Goal: Task Accomplishment & Management: Complete application form

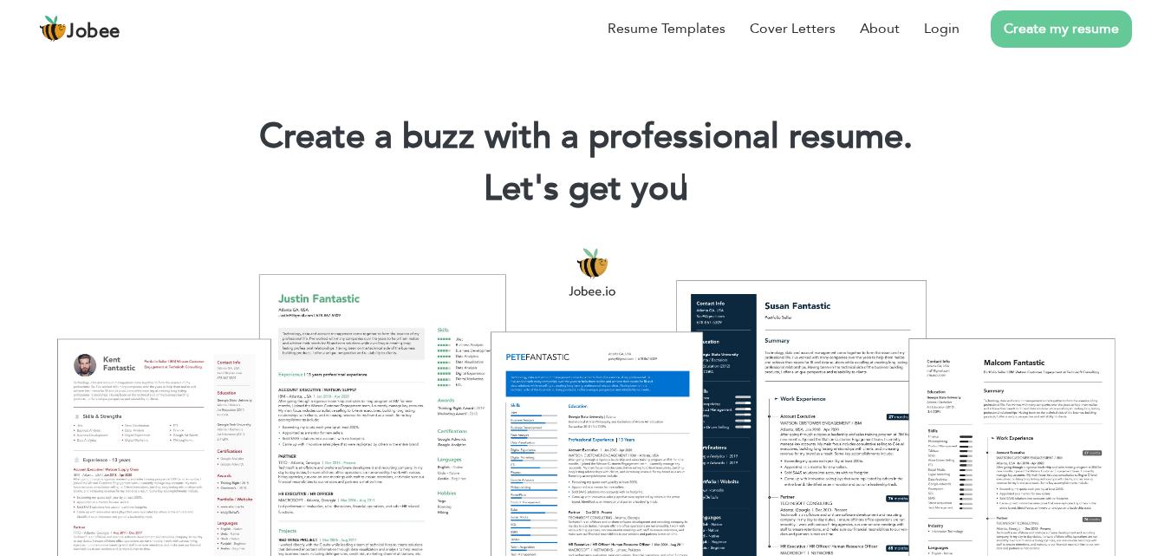
click at [166, 76] on section "Create a buzz with a professional resume. Let's get you |" at bounding box center [585, 138] width 1171 height 173
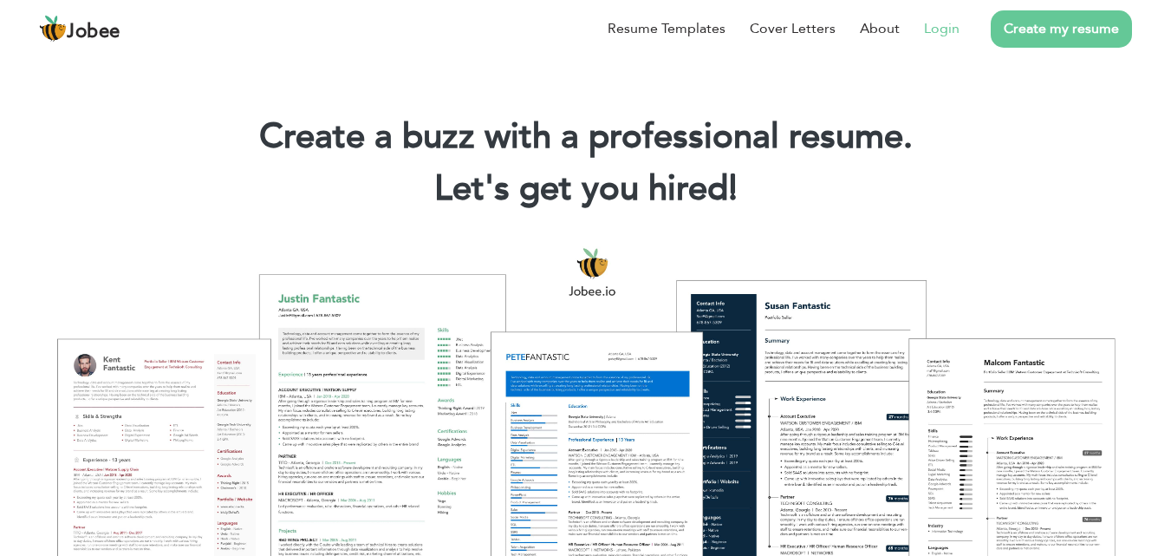
click at [932, 29] on link "Login" at bounding box center [942, 28] width 36 height 21
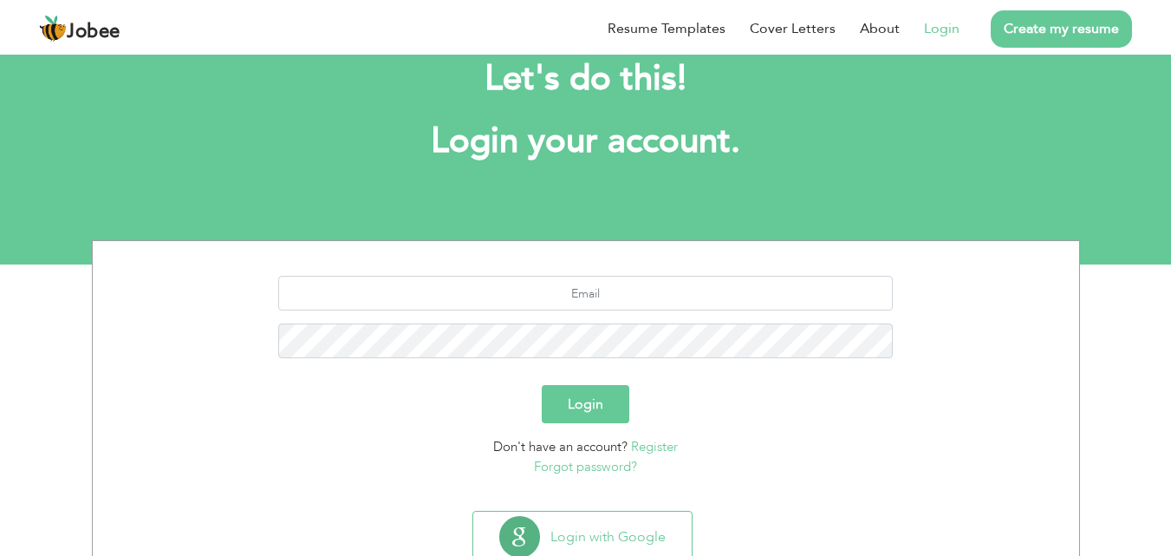
scroll to position [87, 0]
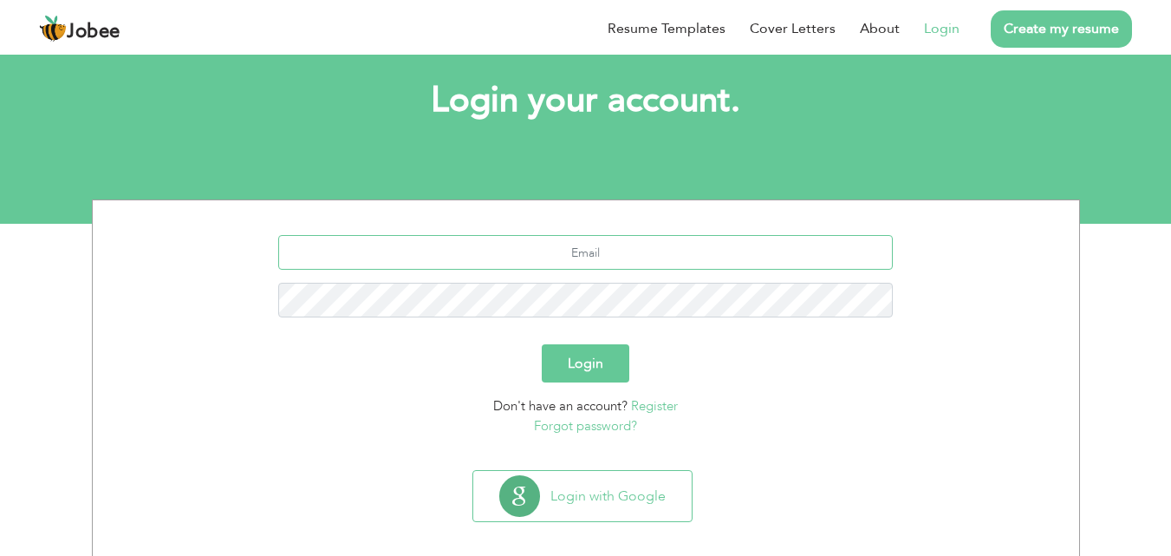
click at [583, 261] on input "text" at bounding box center [585, 252] width 615 height 35
paste input "mohsinbaig258@gmail.com"
type input "mohsinbaig258@gmail.com"
click at [584, 367] on button "Login" at bounding box center [586, 363] width 88 height 38
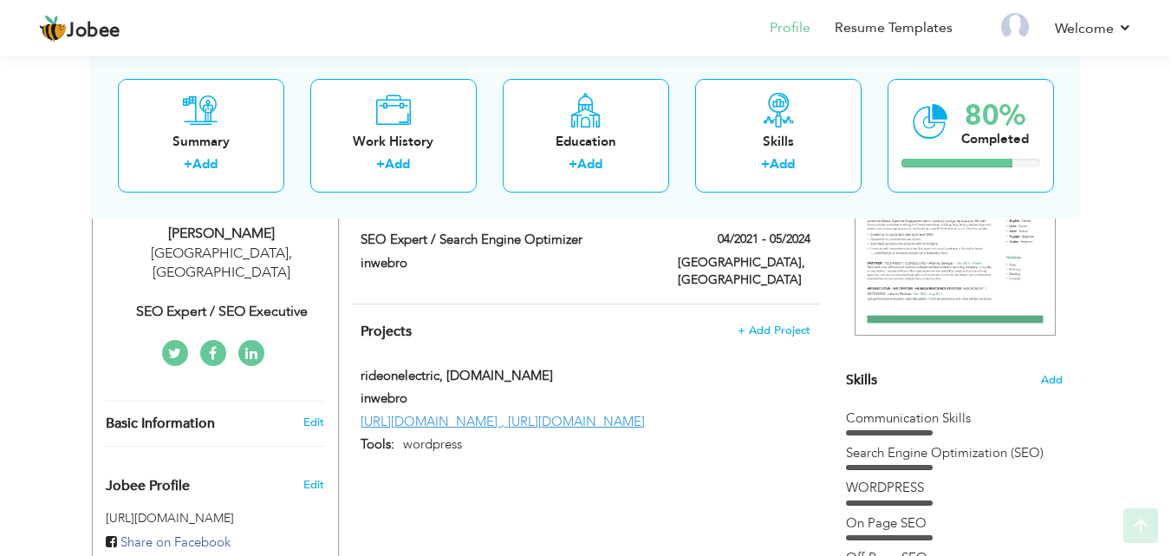
scroll to position [347, 0]
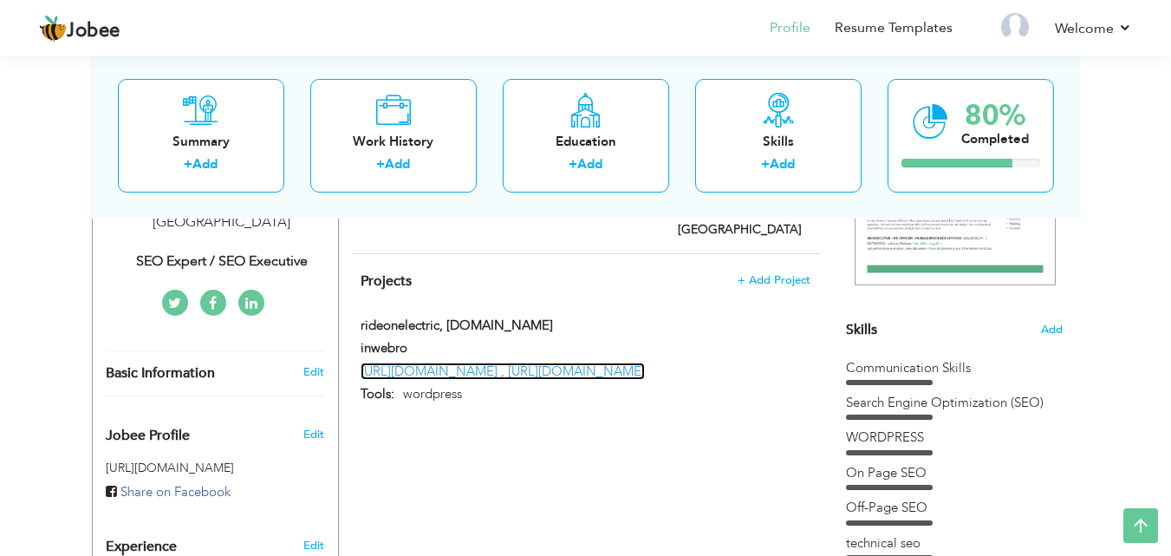
click at [564, 362] on link "[URL][DOMAIN_NAME] , [URL][DOMAIN_NAME]" at bounding box center [503, 370] width 284 height 17
click at [423, 362] on link "[URL][DOMAIN_NAME] , [URL][DOMAIN_NAME]" at bounding box center [503, 370] width 284 height 17
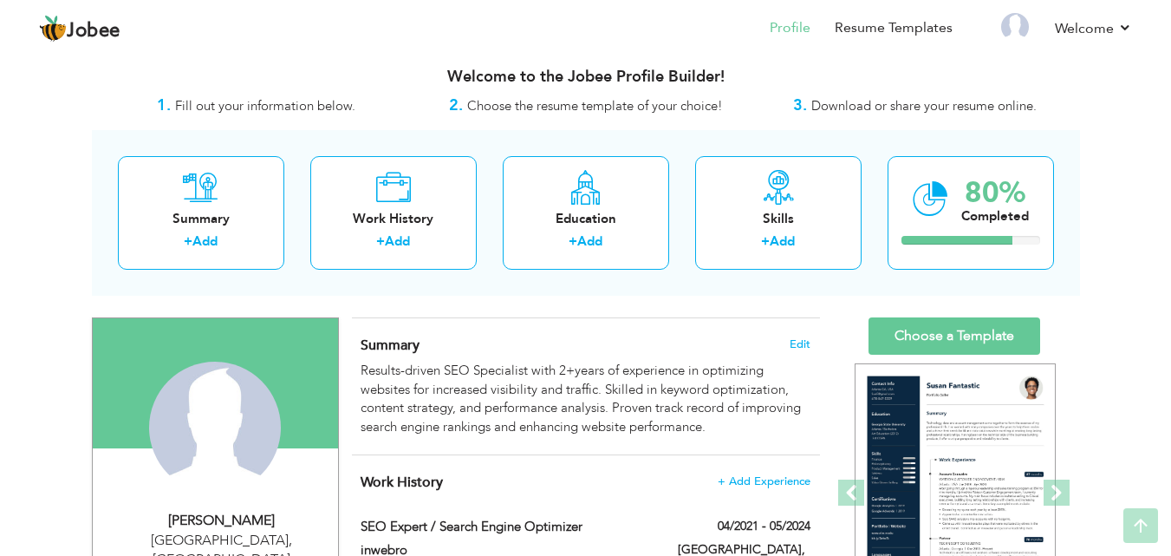
scroll to position [0, 0]
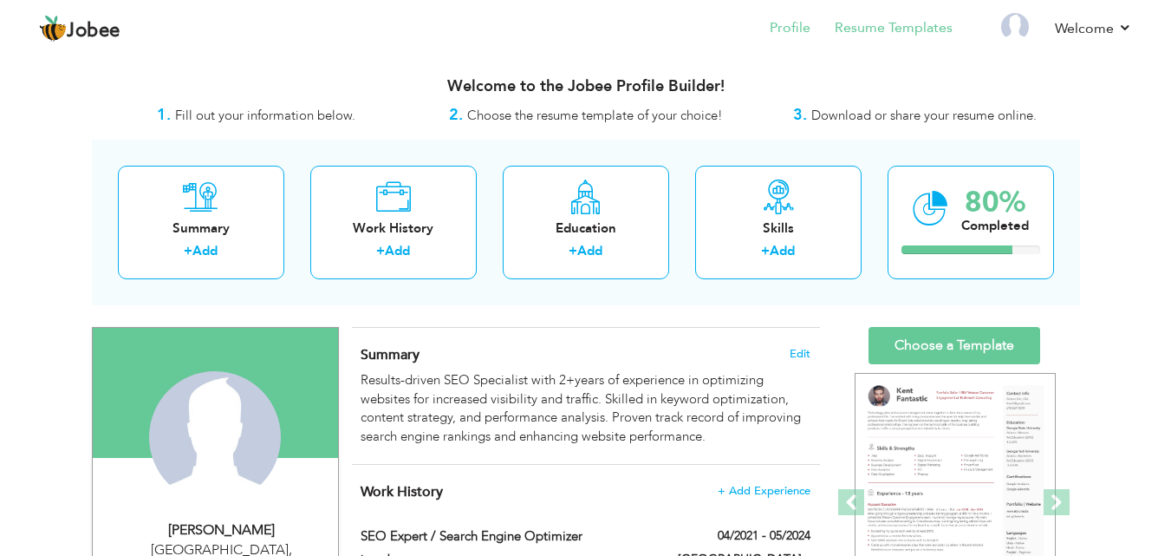
click at [874, 47] on li "Resume Templates" at bounding box center [882, 29] width 142 height 47
click at [877, 34] on link "Resume Templates" at bounding box center [894, 28] width 118 height 20
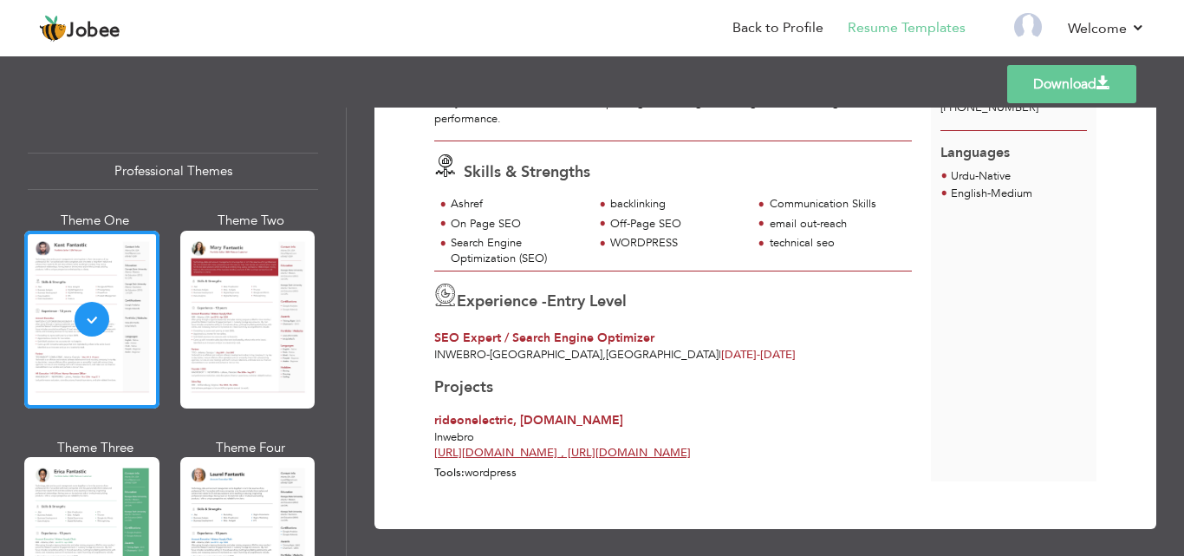
scroll to position [173, 0]
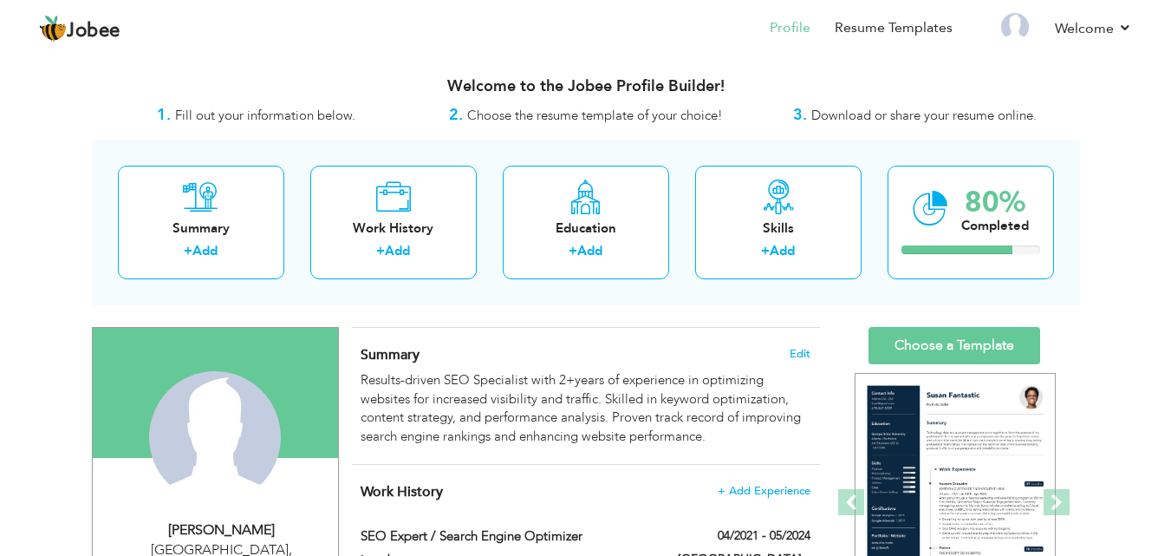
scroll to position [87, 0]
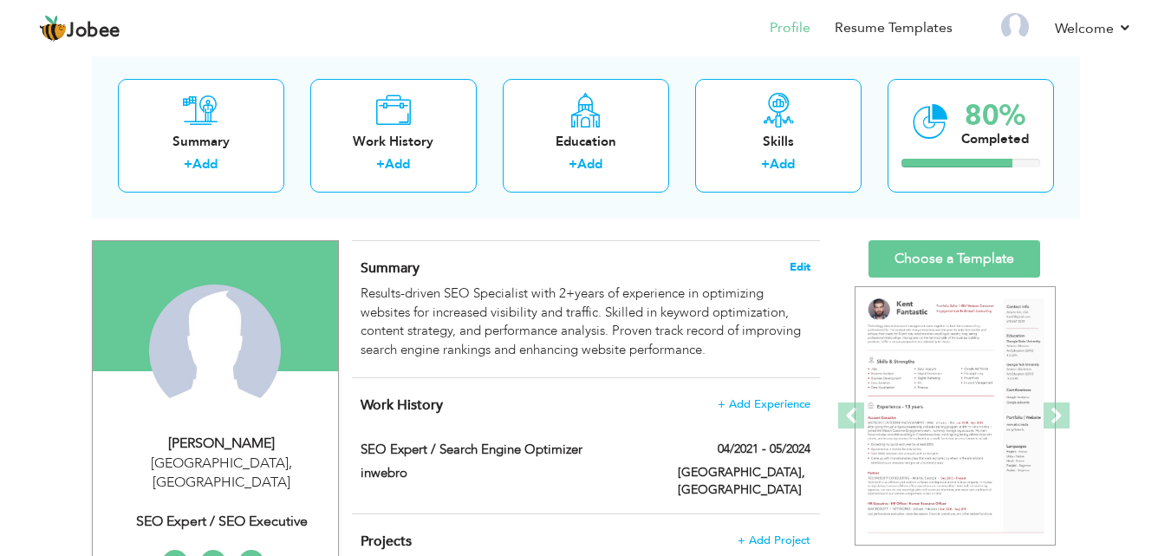
click at [796, 269] on span "Edit" at bounding box center [800, 267] width 21 height 12
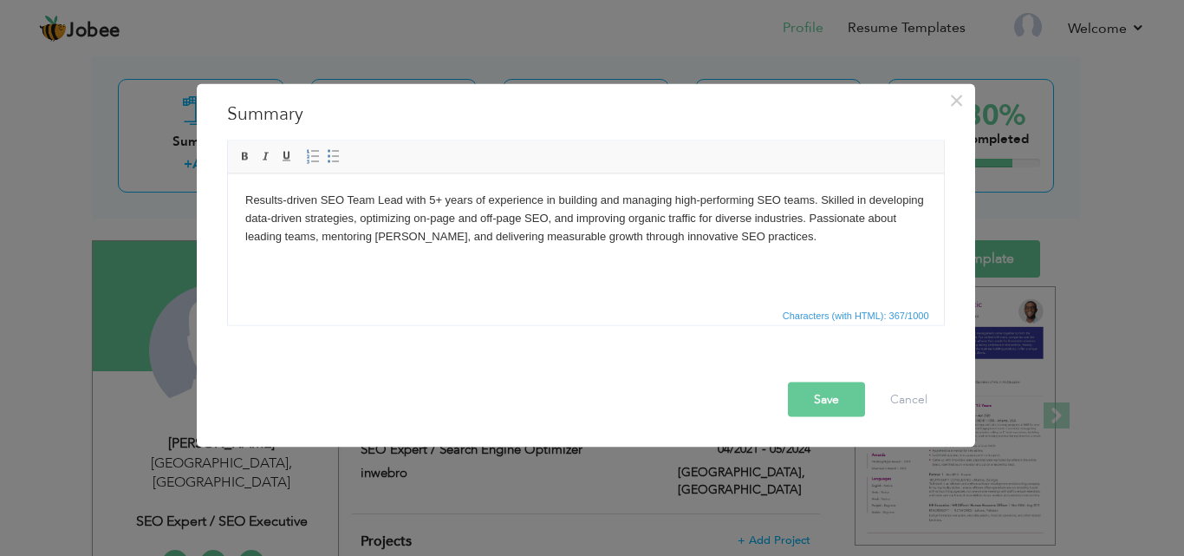
click at [435, 203] on body "Results-driven SEO Team Lead with 5+ years of experience in building and managi…" at bounding box center [584, 218] width 681 height 54
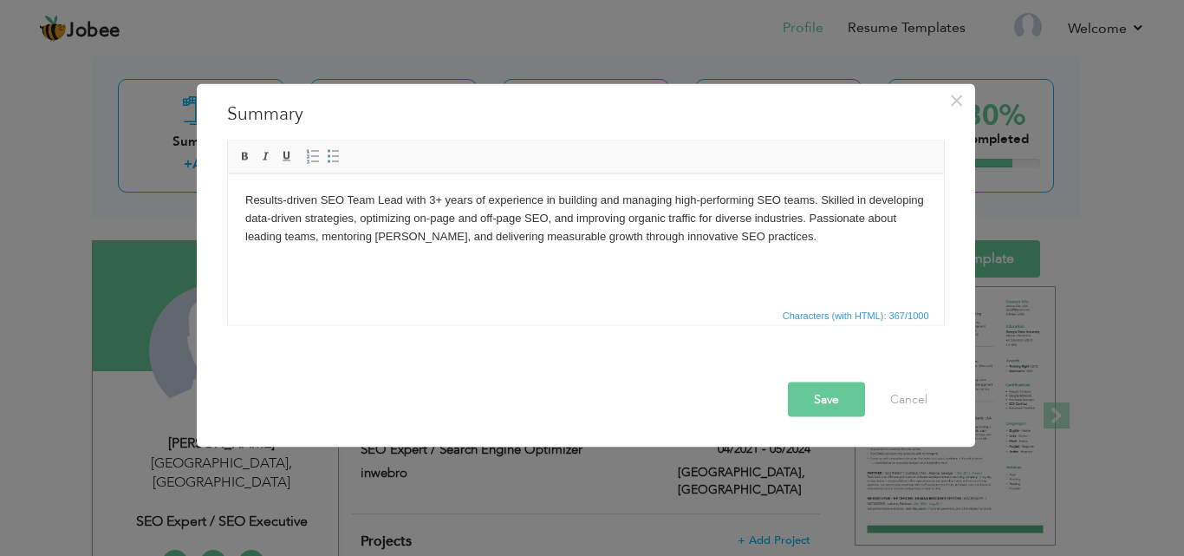
click at [832, 395] on button "Save" at bounding box center [826, 398] width 77 height 35
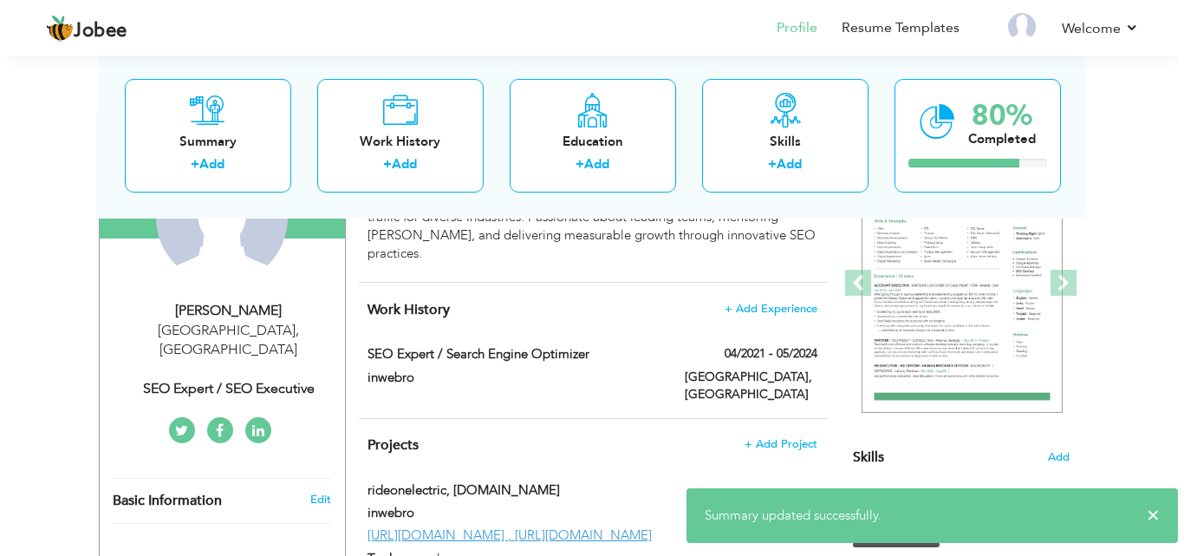
scroll to position [260, 0]
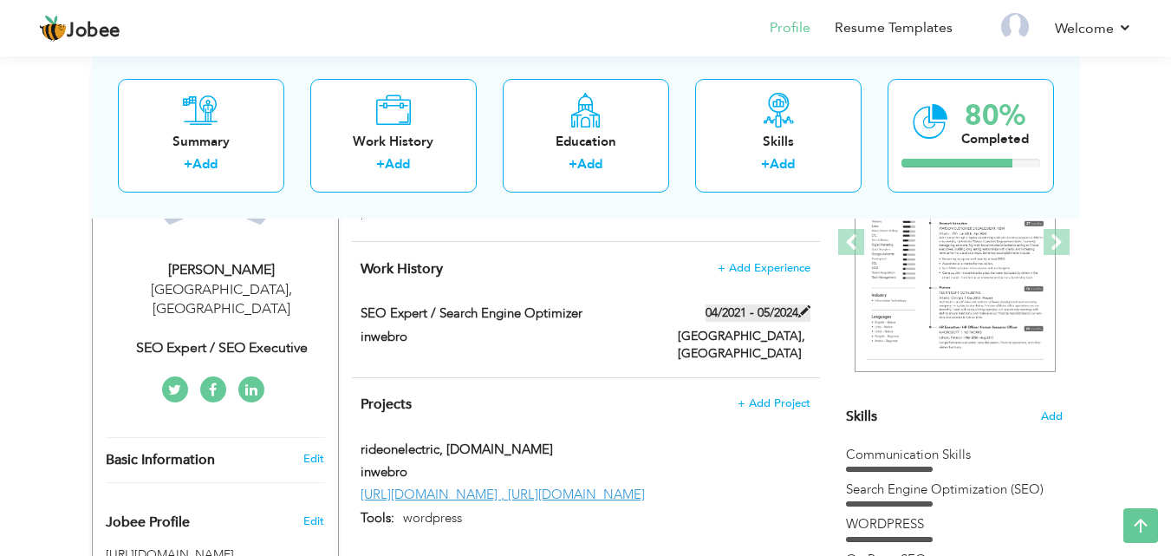
click at [752, 304] on label "04/2021 - 05/2024" at bounding box center [758, 312] width 105 height 17
type input "SEO Expert / Search Engine Optimizer"
type input "inwebro"
type input "04/2021"
type input "05/2024"
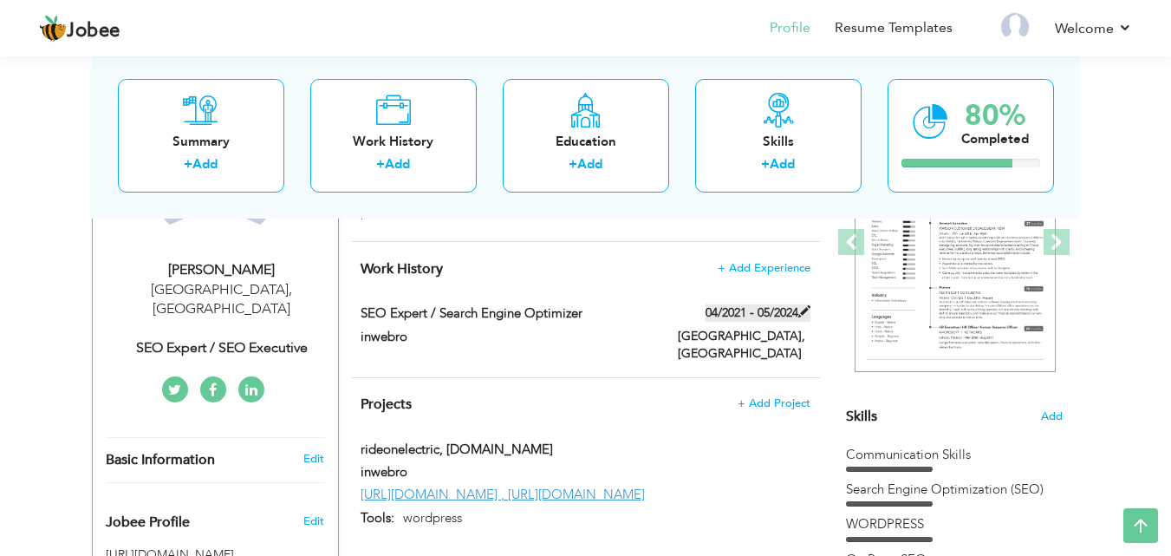
type input "[GEOGRAPHIC_DATA]"
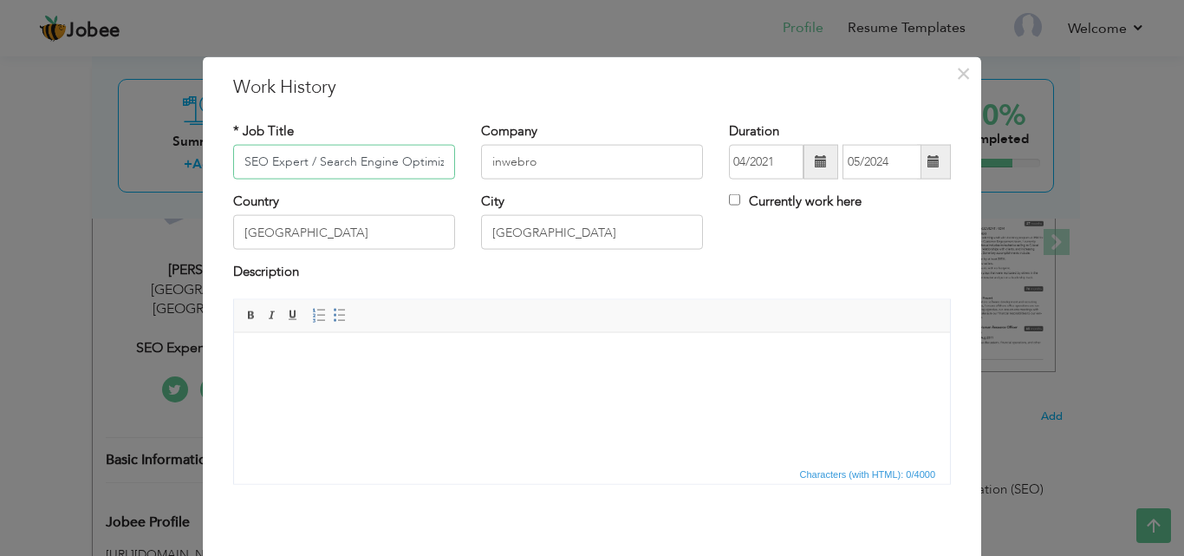
scroll to position [0, 8]
click at [252, 165] on input "SEO Expert / Search Engine Optimizer" at bounding box center [344, 162] width 222 height 35
click at [806, 161] on span at bounding box center [821, 162] width 35 height 35
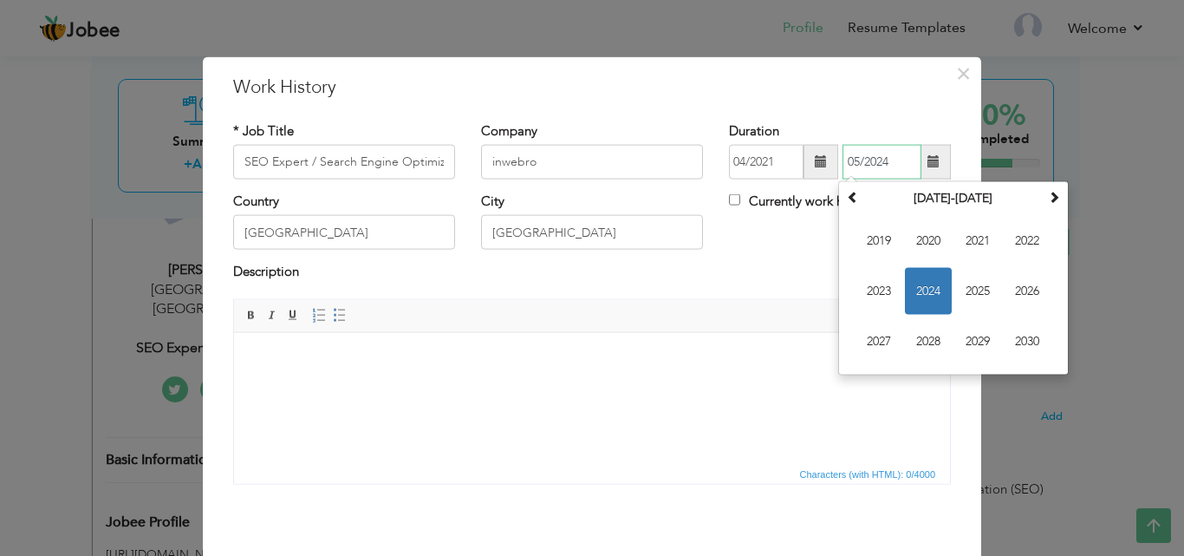
click at [861, 160] on input "05/2024" at bounding box center [882, 162] width 79 height 35
click at [739, 160] on input "04/2021" at bounding box center [766, 162] width 75 height 35
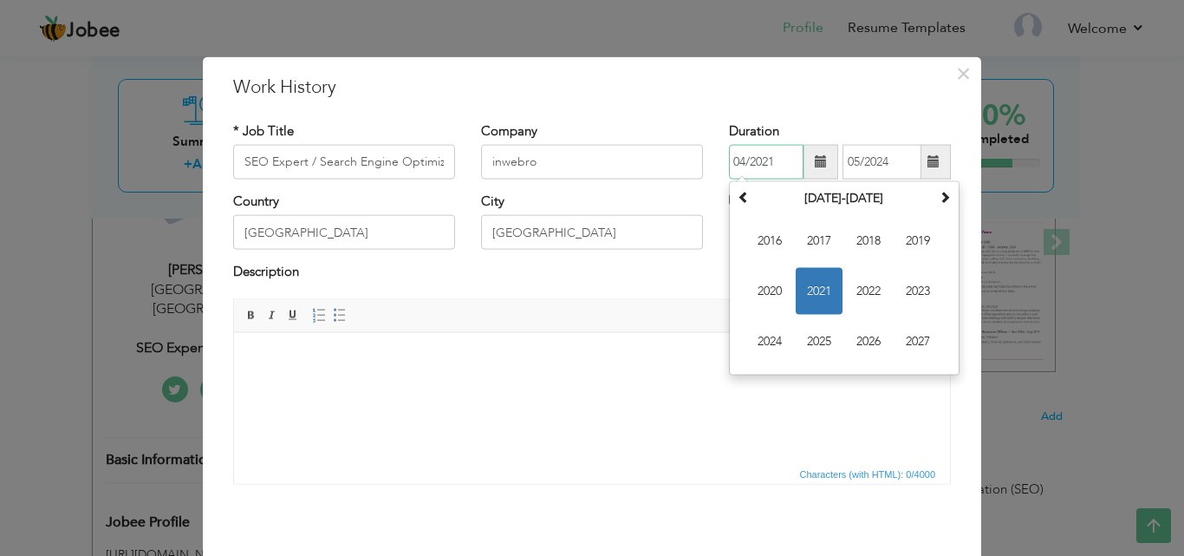
click at [736, 156] on input "04/2021" at bounding box center [766, 162] width 75 height 35
click at [738, 159] on input "04/2021" at bounding box center [766, 162] width 75 height 35
type input "02/2021"
click at [882, 161] on input "05/2024" at bounding box center [882, 162] width 79 height 35
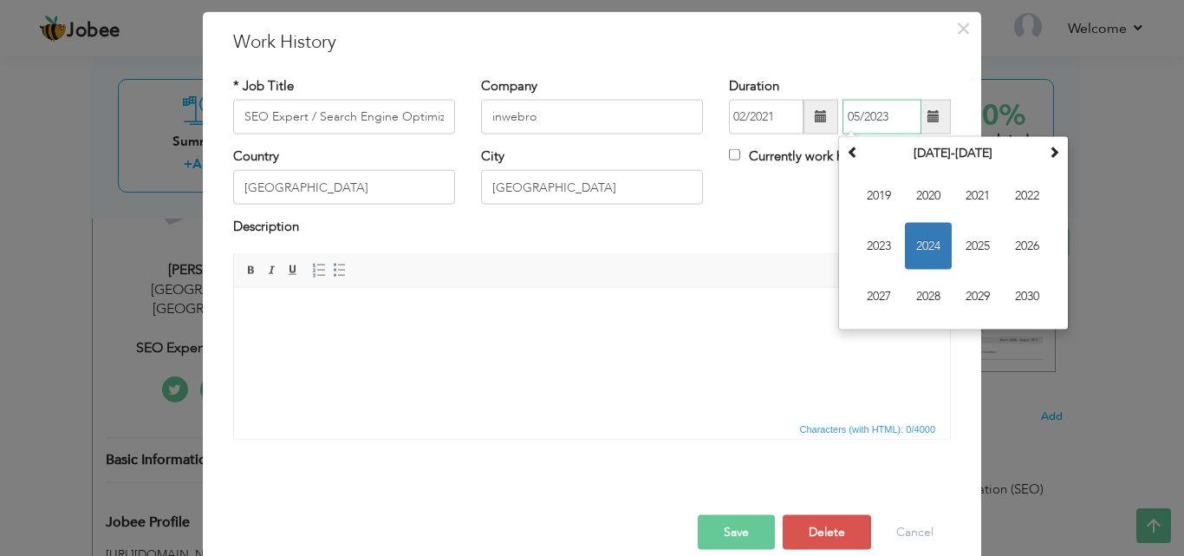
scroll to position [68, 0]
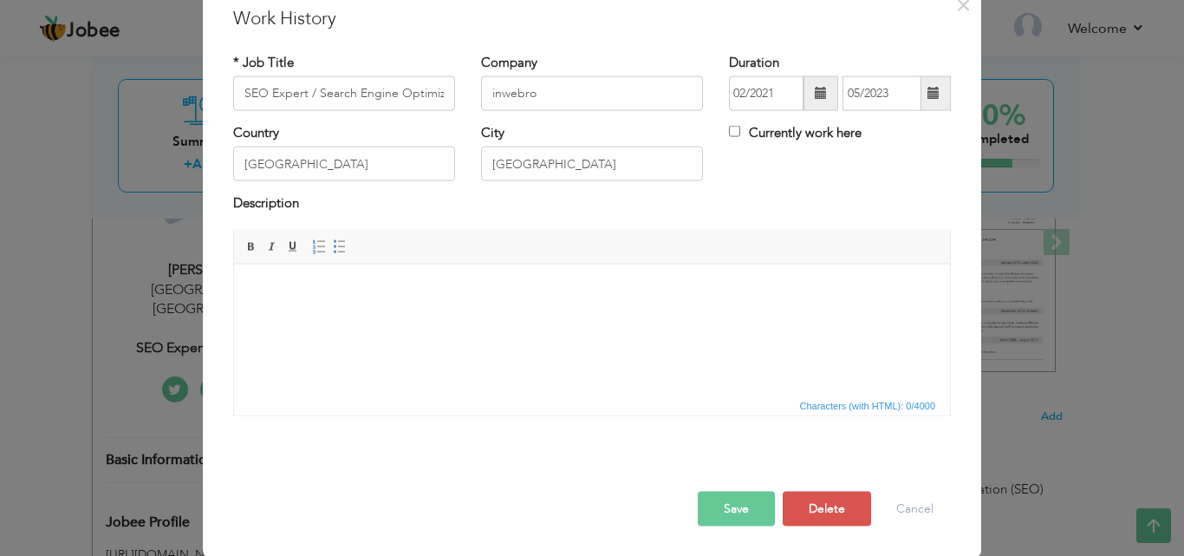
click at [744, 512] on button "Save" at bounding box center [736, 508] width 77 height 35
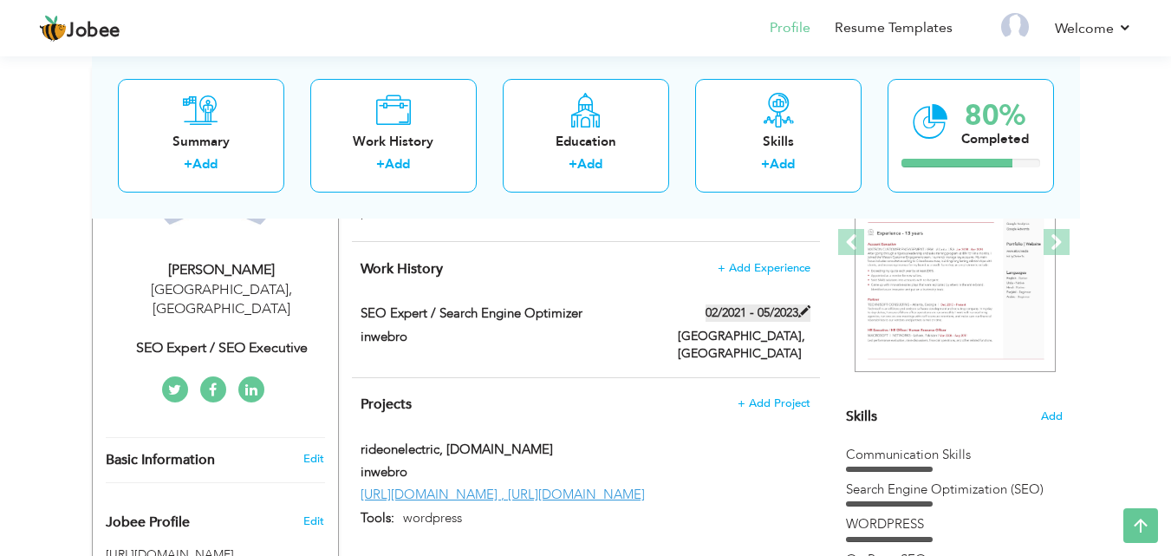
click at [776, 304] on label "02/2021 - 05/2023" at bounding box center [758, 312] width 105 height 17
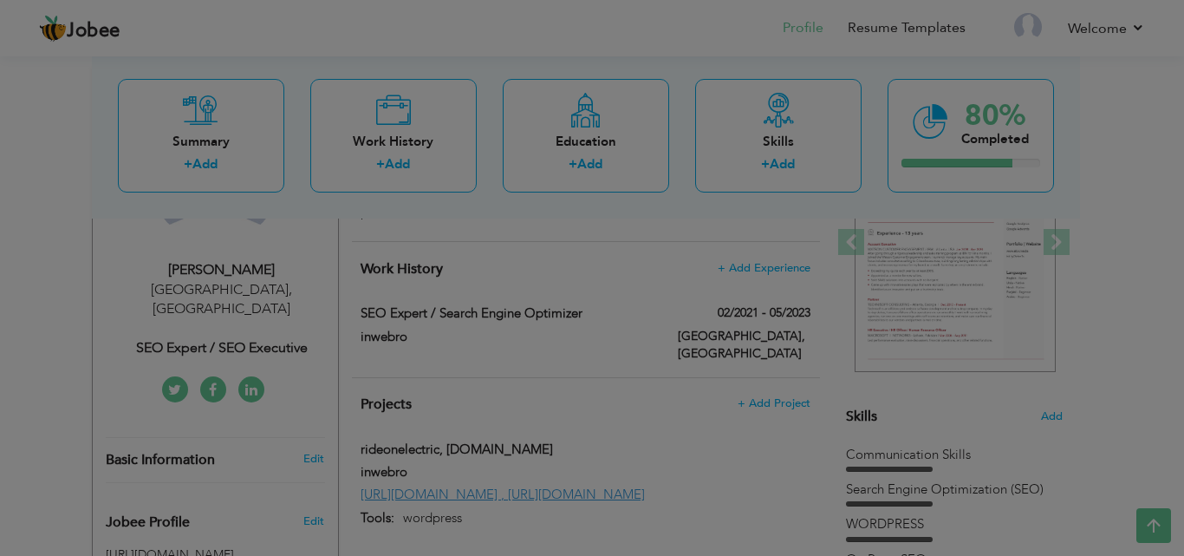
scroll to position [0, 0]
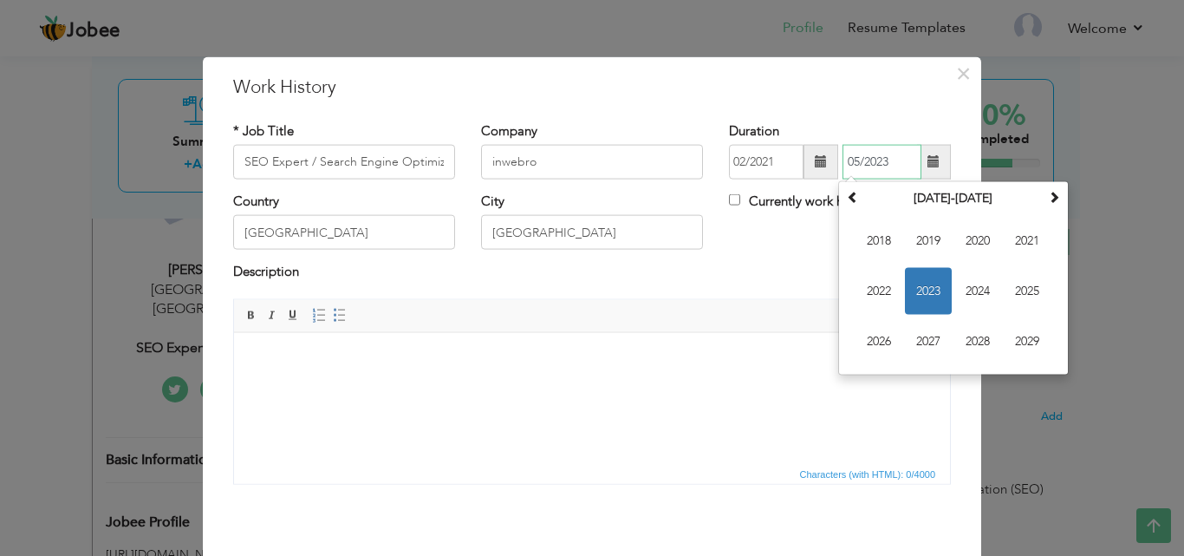
click at [852, 158] on input "05/2023" at bounding box center [882, 162] width 79 height 35
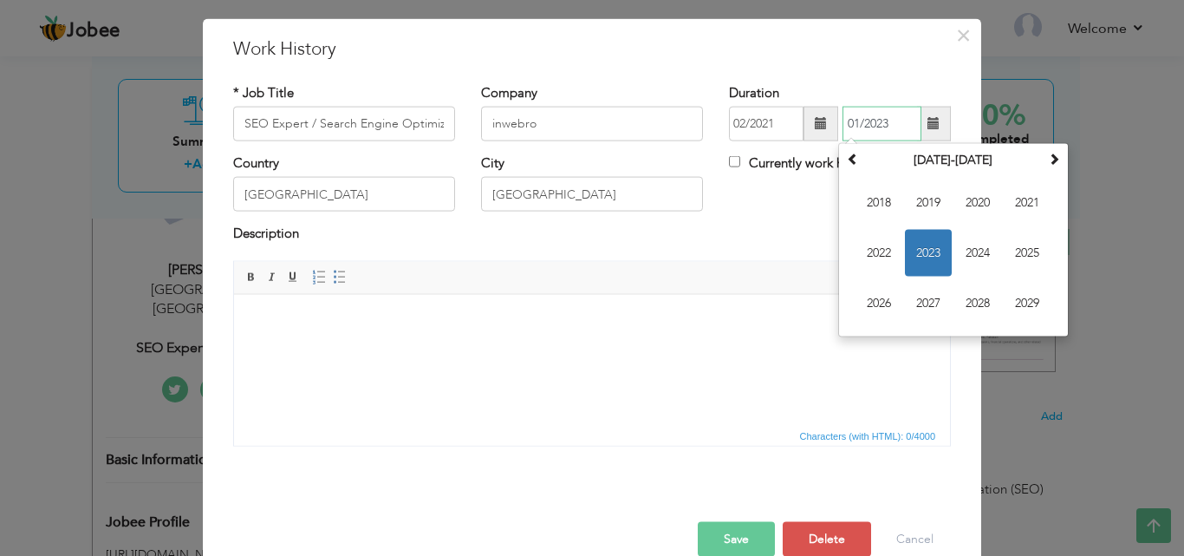
scroll to position [68, 0]
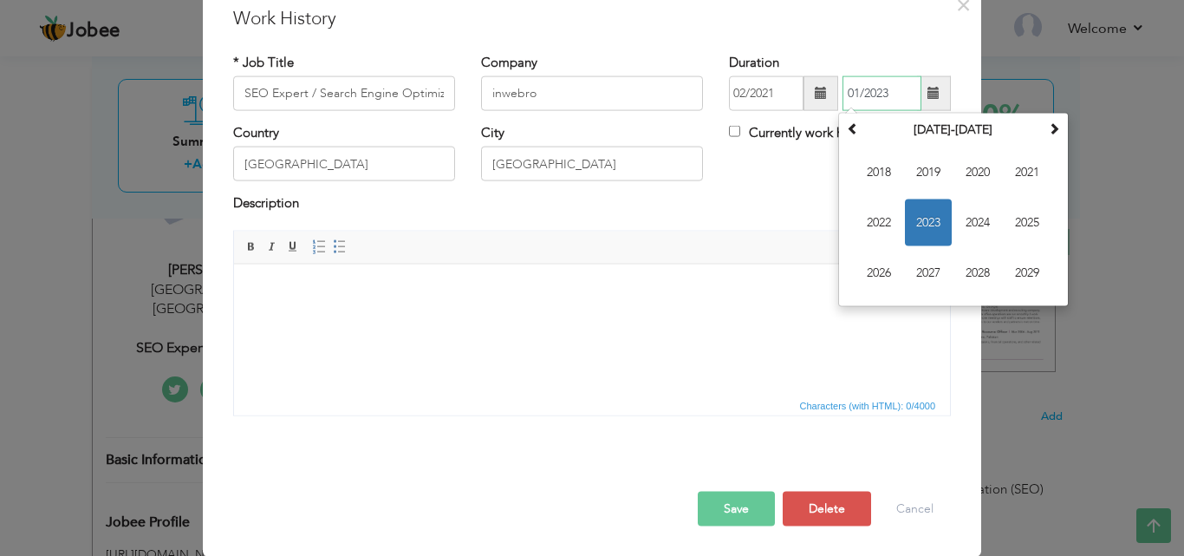
type input "01/2023"
click at [741, 519] on button "Save" at bounding box center [736, 508] width 77 height 35
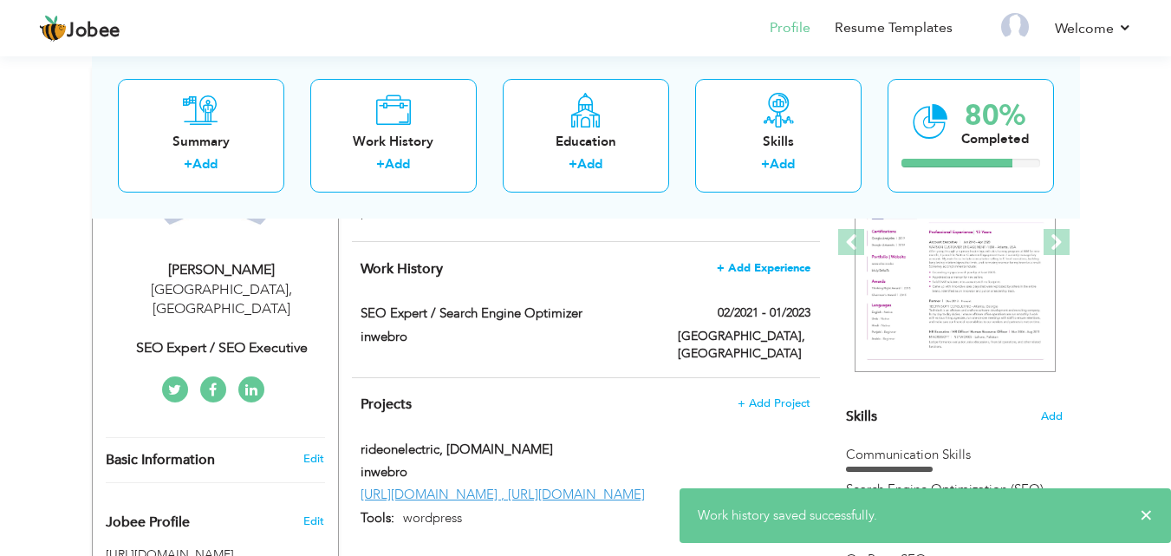
click at [781, 262] on span "+ Add Experience" at bounding box center [764, 268] width 94 height 12
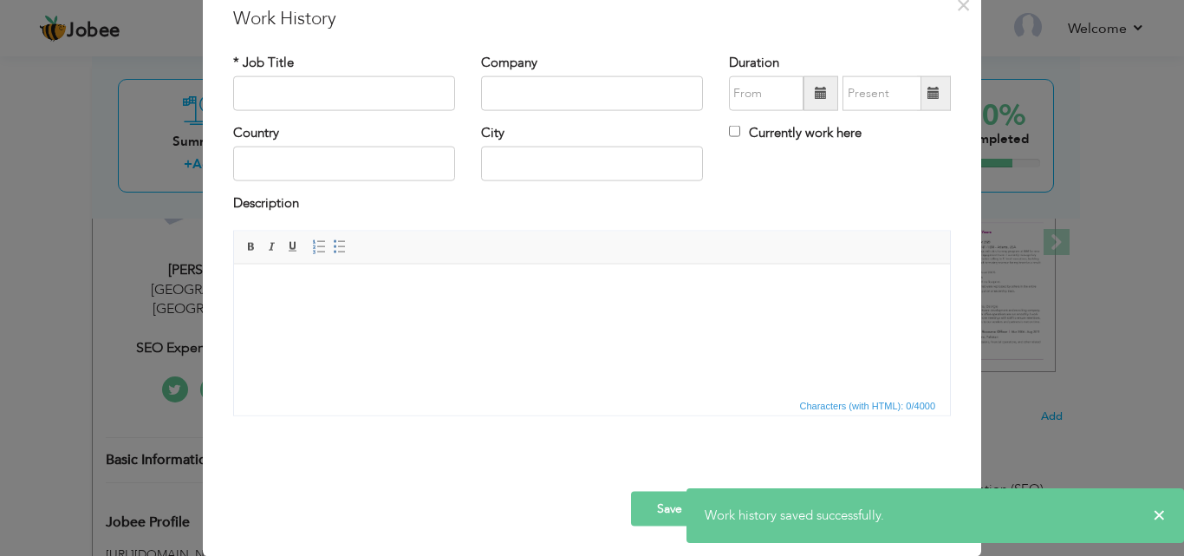
scroll to position [0, 0]
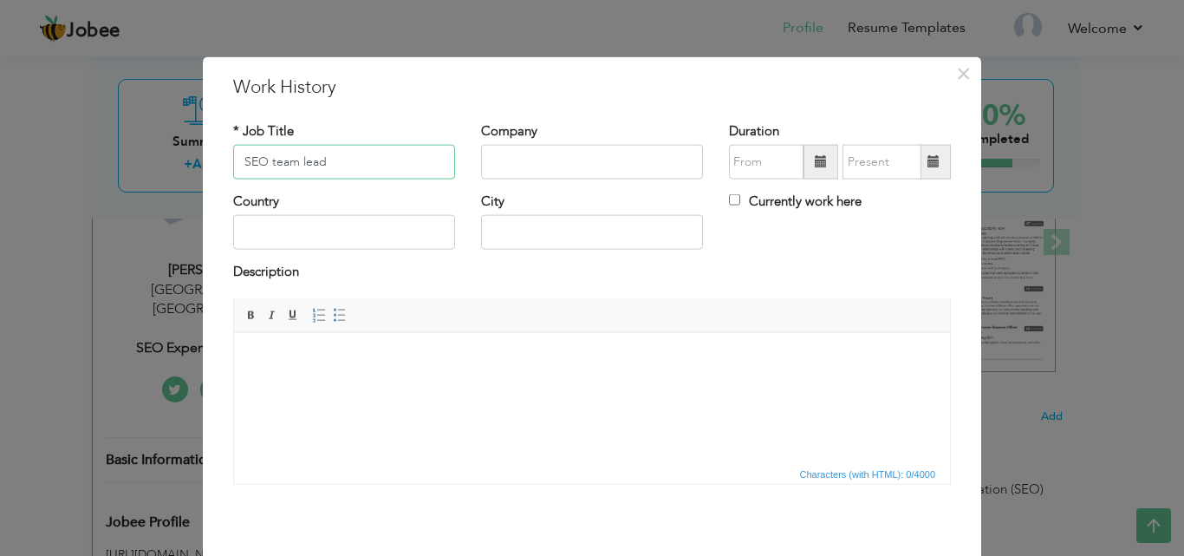
type input "SEO team lead"
click at [525, 159] on input "text" at bounding box center [592, 162] width 222 height 35
type input "RANKSOL"
click at [304, 238] on input "text" at bounding box center [344, 232] width 222 height 35
type input "p"
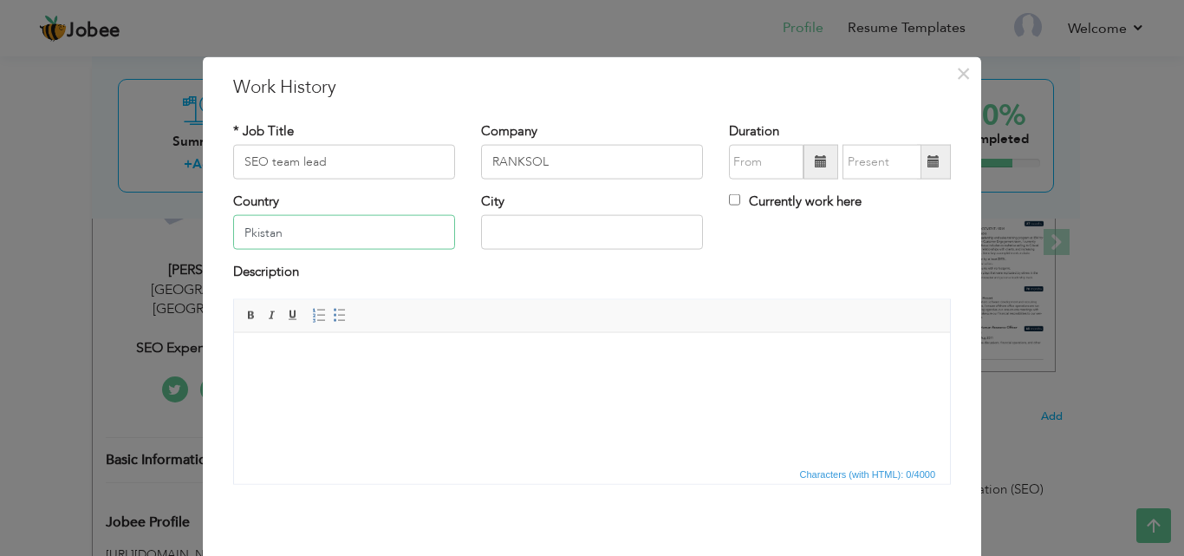
type input "Pkistan"
click at [561, 231] on input "text" at bounding box center [592, 232] width 222 height 35
type input "[GEOGRAPHIC_DATA]"
click at [757, 154] on input "text" at bounding box center [766, 162] width 75 height 35
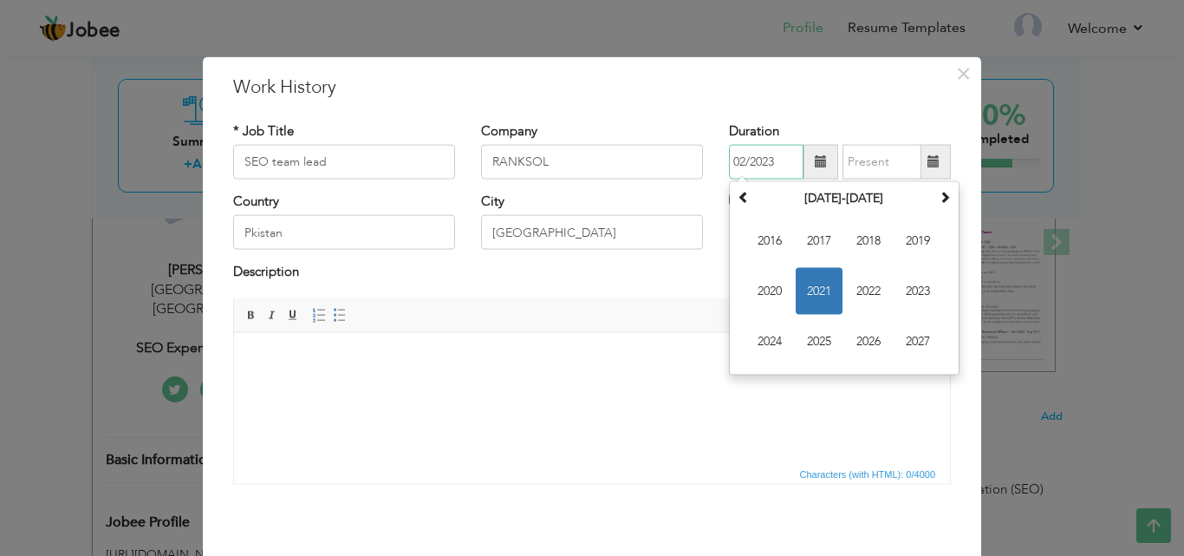
type input "02/2023"
click at [857, 158] on input "text" at bounding box center [882, 162] width 79 height 35
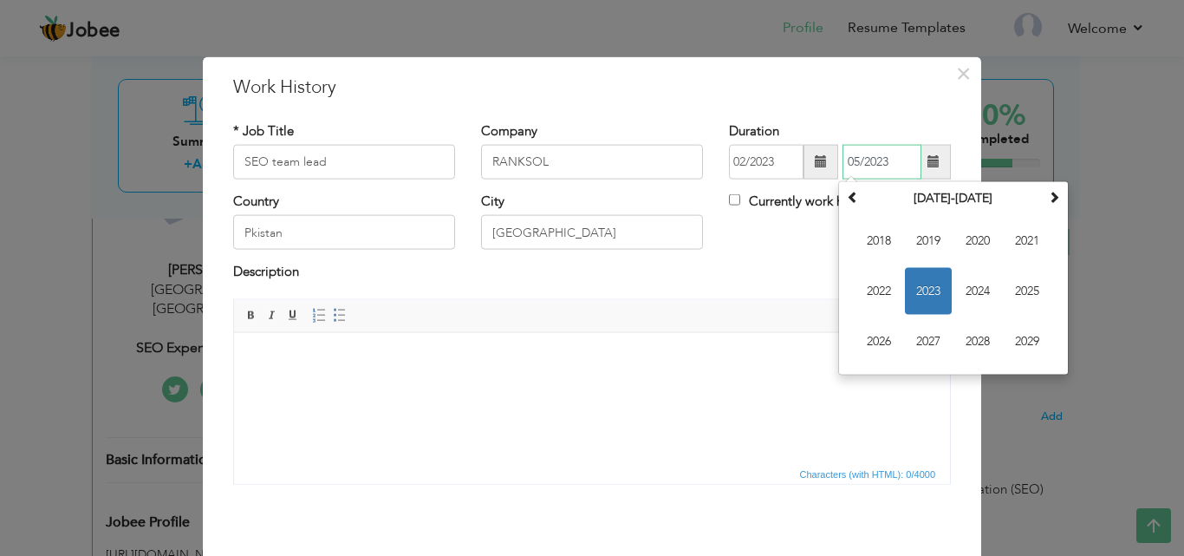
click at [855, 162] on input "05/2023" at bounding box center [882, 162] width 79 height 35
click at [885, 167] on input "01/2023" at bounding box center [882, 162] width 79 height 35
type input "01/2024"
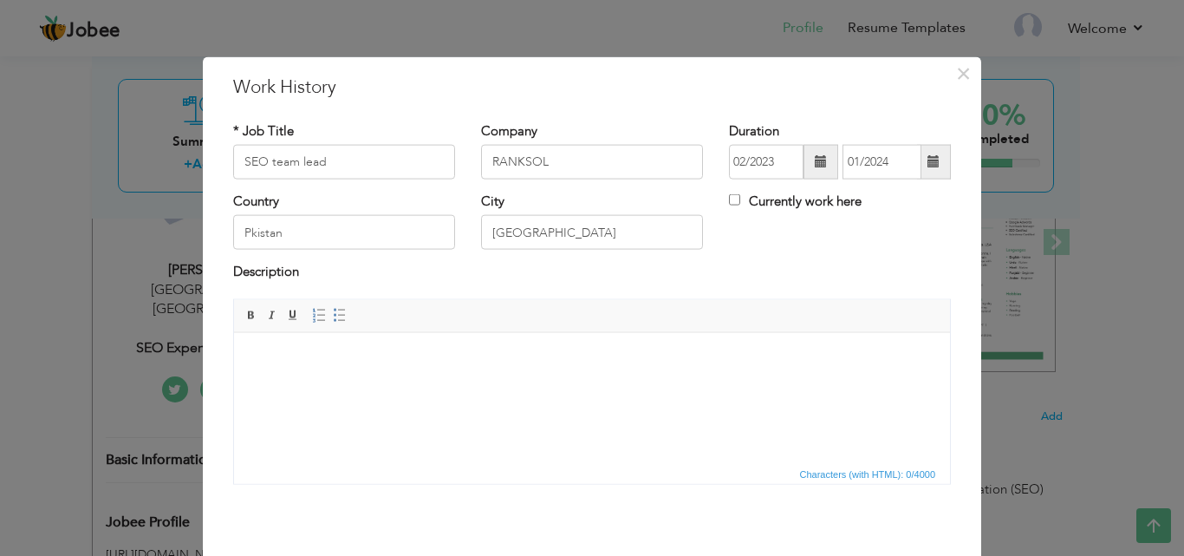
click at [742, 298] on div "Rich Text Editor, workEditor Editor toolbars Basic Styles Bold Italic Underline…" at bounding box center [592, 391] width 718 height 186
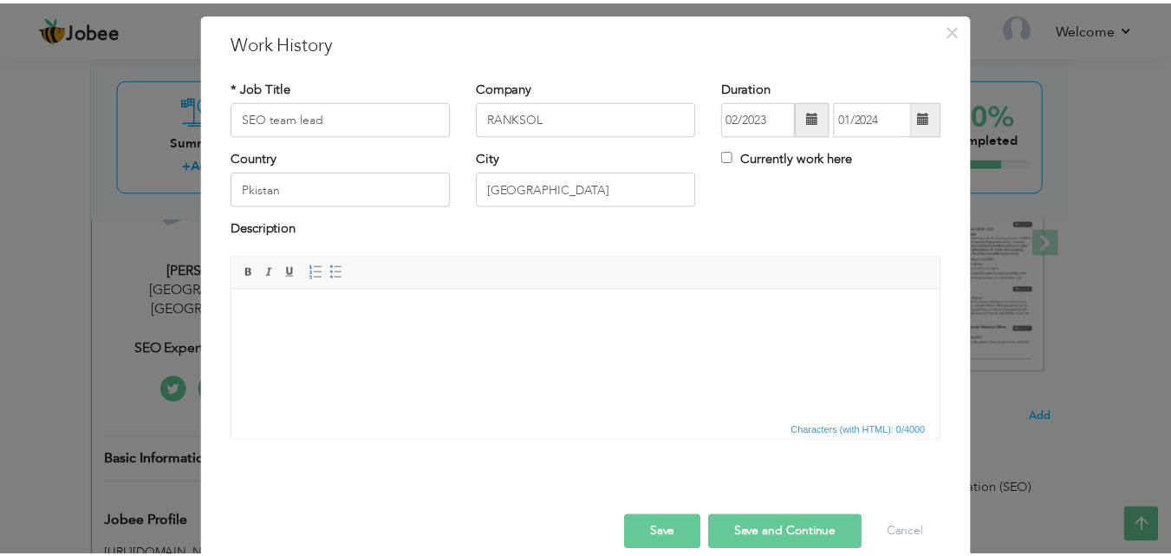
scroll to position [68, 0]
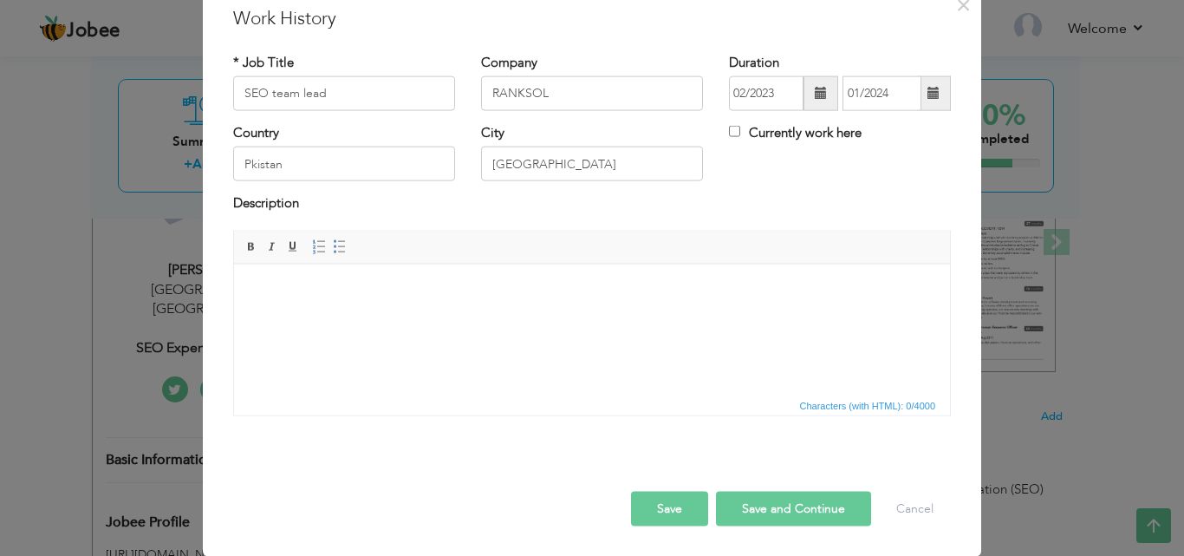
click at [783, 514] on button "Save and Continue" at bounding box center [793, 508] width 155 height 35
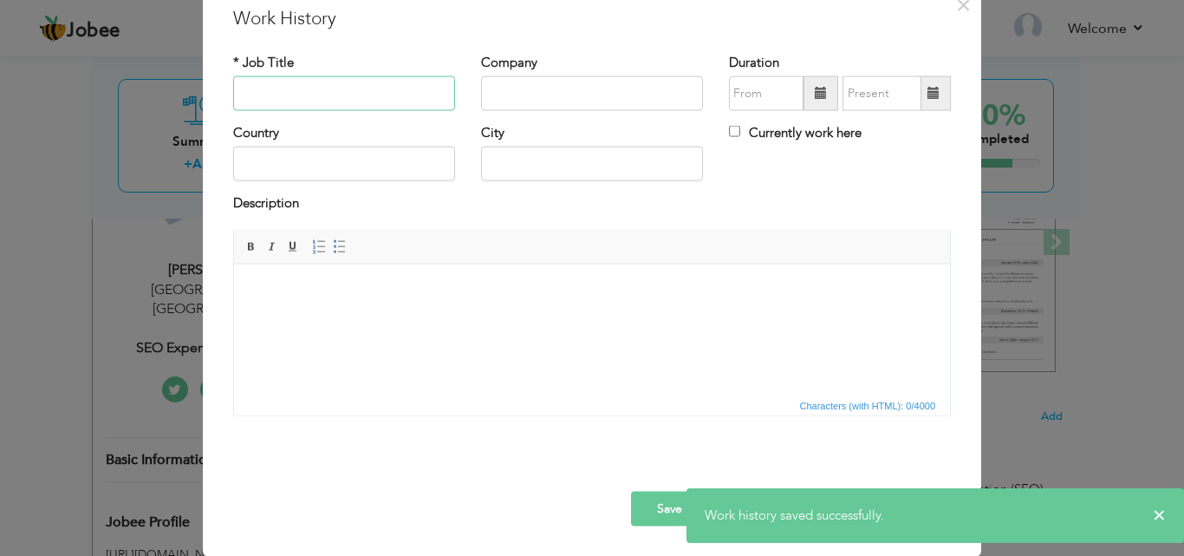
click at [266, 94] on input "text" at bounding box center [344, 93] width 222 height 35
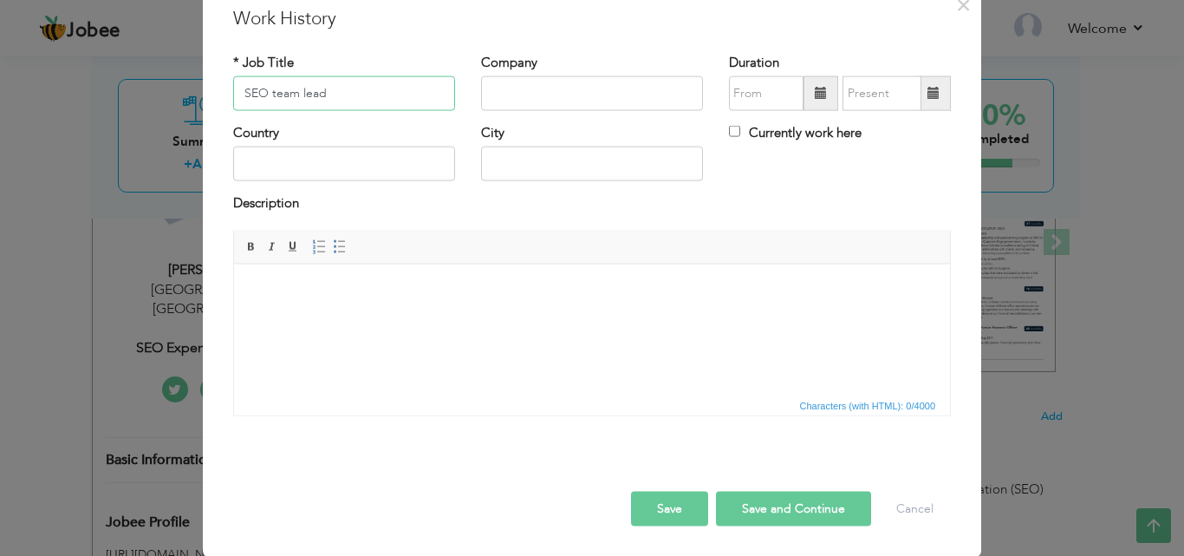
type input "SEO team lead"
click at [512, 103] on input "text" at bounding box center [592, 93] width 222 height 35
type input "VF Agency"
click at [306, 163] on input "text" at bounding box center [344, 164] width 222 height 35
type input "[GEOGRAPHIC_DATA]"
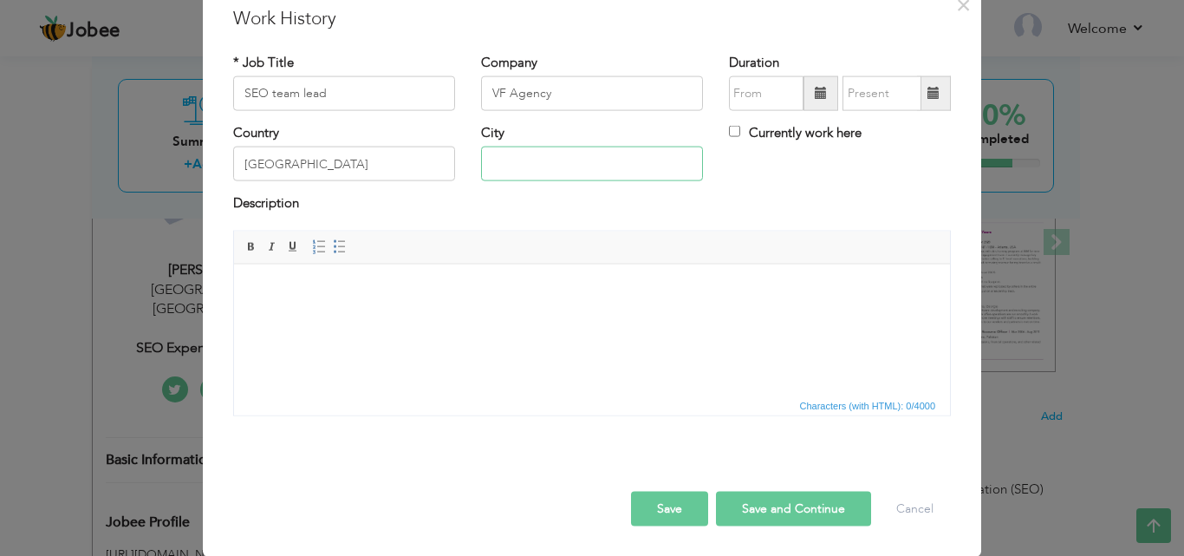
click at [530, 167] on input "text" at bounding box center [592, 164] width 222 height 35
type input "[GEOGRAPHIC_DATA]"
click at [740, 99] on input "text" at bounding box center [766, 93] width 75 height 35
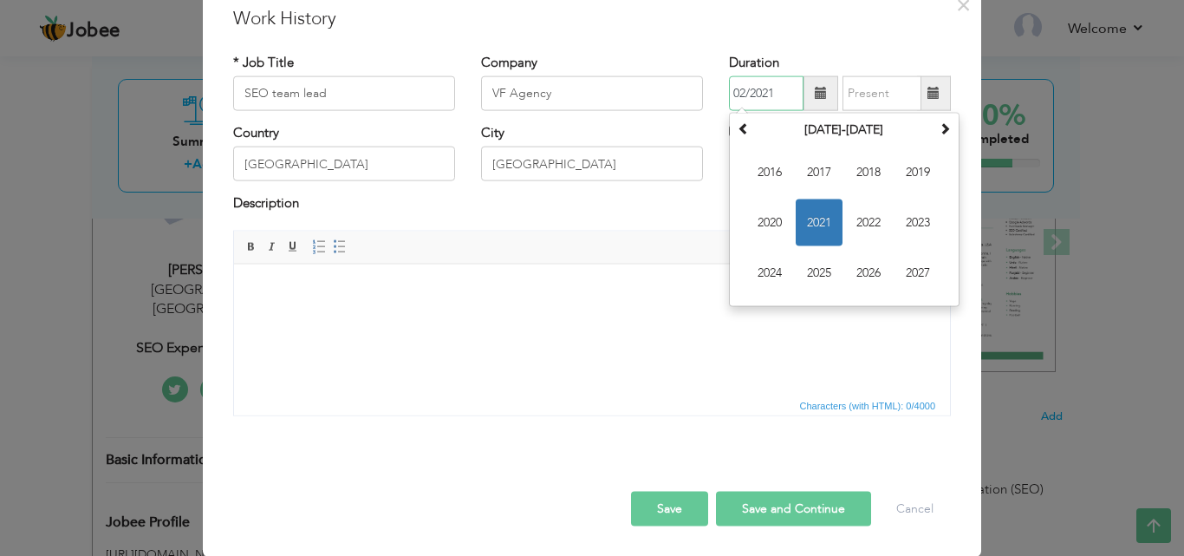
click at [736, 95] on input "02/2021" at bounding box center [766, 93] width 75 height 35
click at [767, 92] on input "02/2021" at bounding box center [766, 93] width 75 height 35
type input "02/2024"
click at [854, 95] on input "text" at bounding box center [882, 93] width 79 height 35
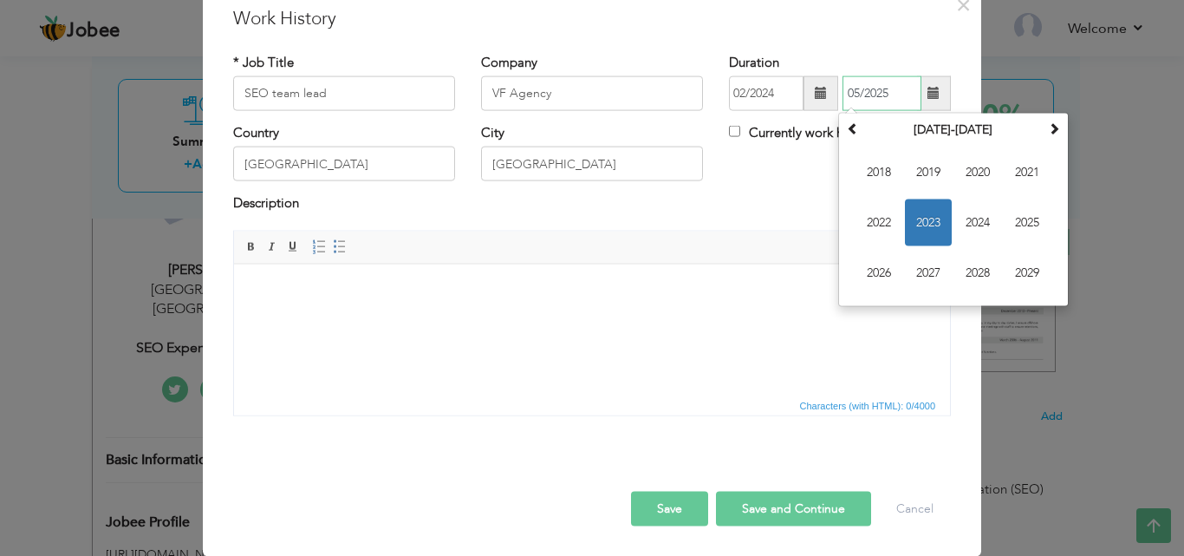
click at [855, 95] on input "05/2025" at bounding box center [882, 93] width 79 height 35
type input "01/2025"
click at [729, 127] on input "Currently work here" at bounding box center [734, 131] width 11 height 11
checkbox input "true"
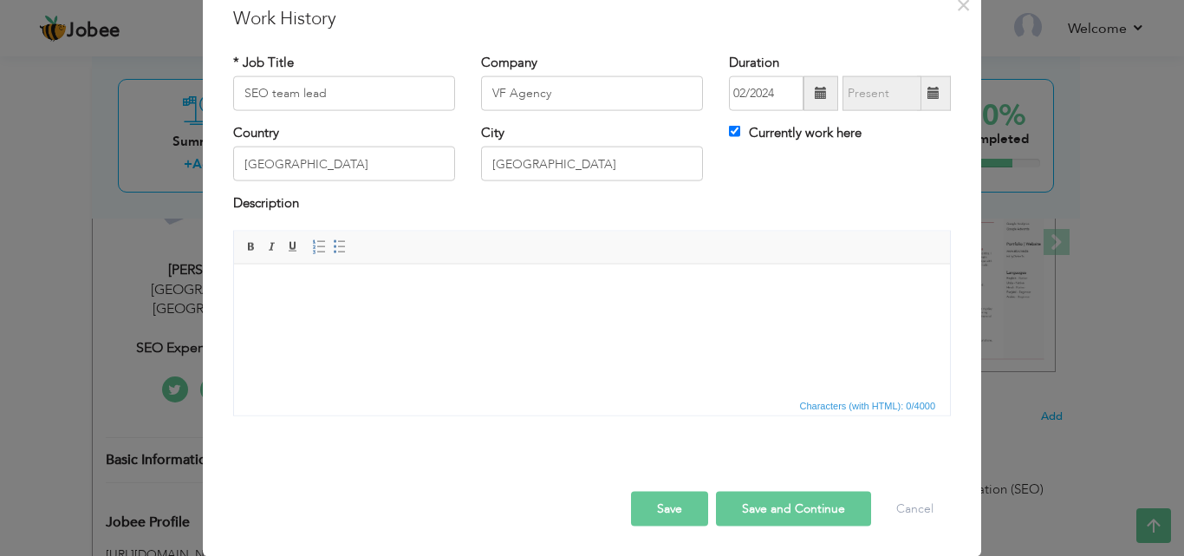
click at [693, 509] on button "Save" at bounding box center [669, 508] width 77 height 35
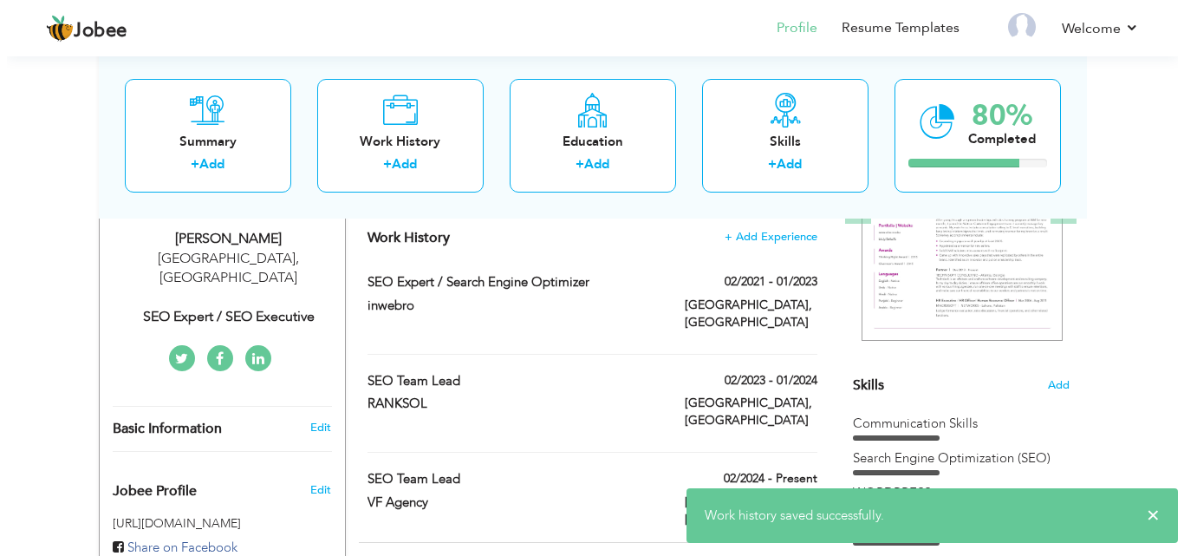
scroll to position [260, 0]
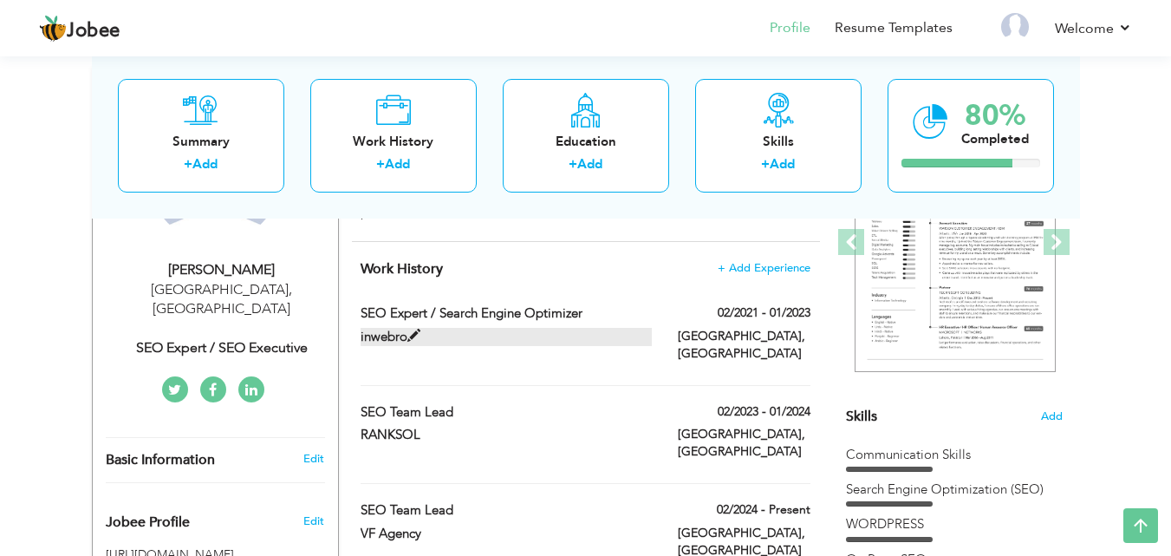
click at [413, 329] on span at bounding box center [413, 335] width 13 height 13
type input "SEO Expert / Search Engine Optimizer"
type input "inwebro"
type input "02/2021"
type input "01/2023"
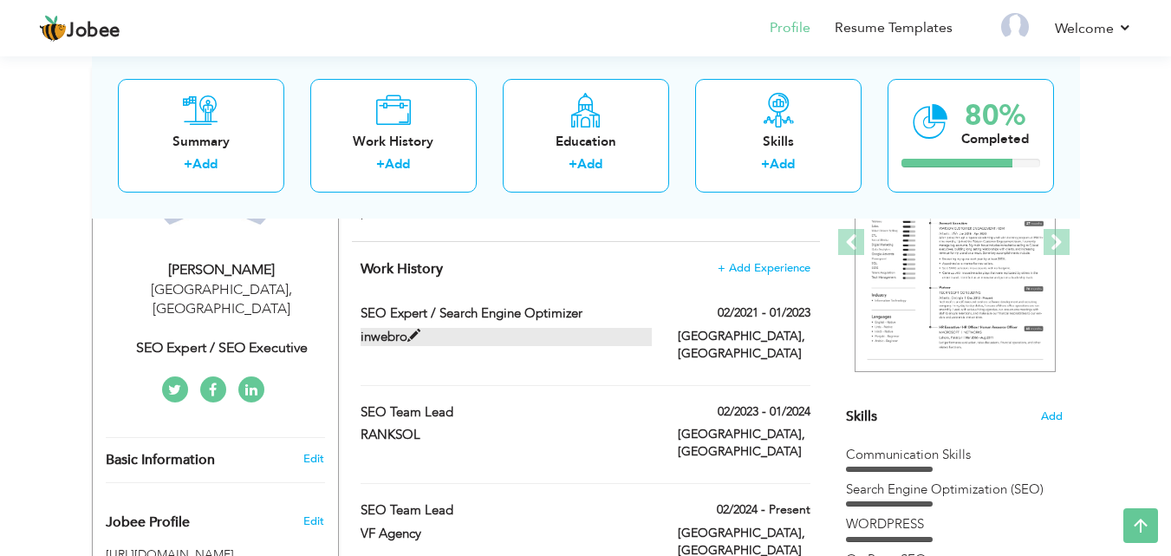
checkbox input "false"
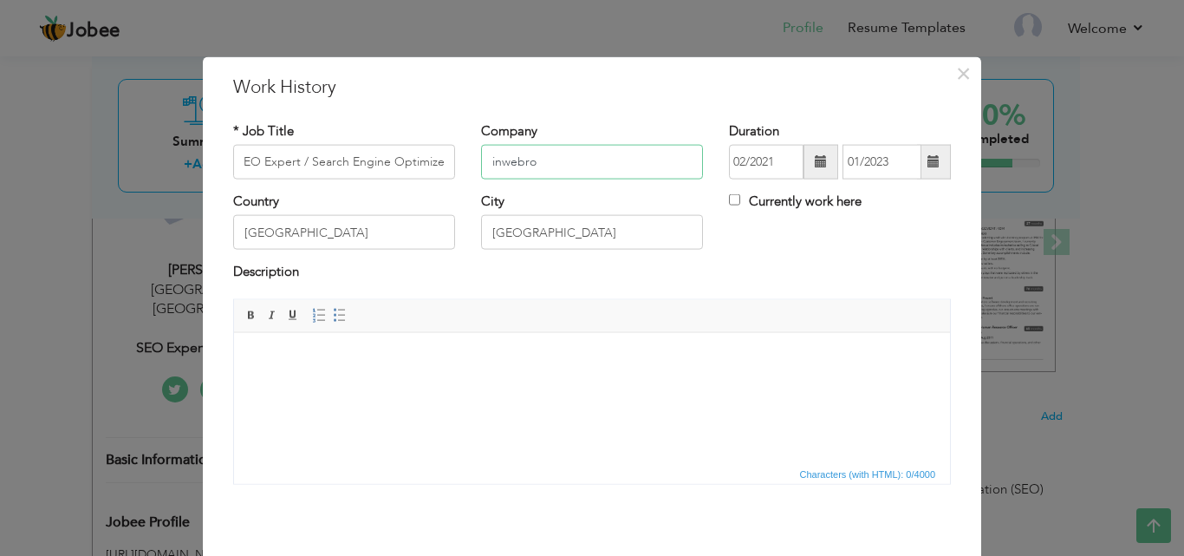
scroll to position [0, 0]
drag, startPoint x: 560, startPoint y: 164, endPoint x: 422, endPoint y: 163, distance: 137.8
click at [422, 163] on div "* Job Title SEO Expert / Search Engine Optimizer Company inwebro Duration 02/20…" at bounding box center [592, 156] width 744 height 70
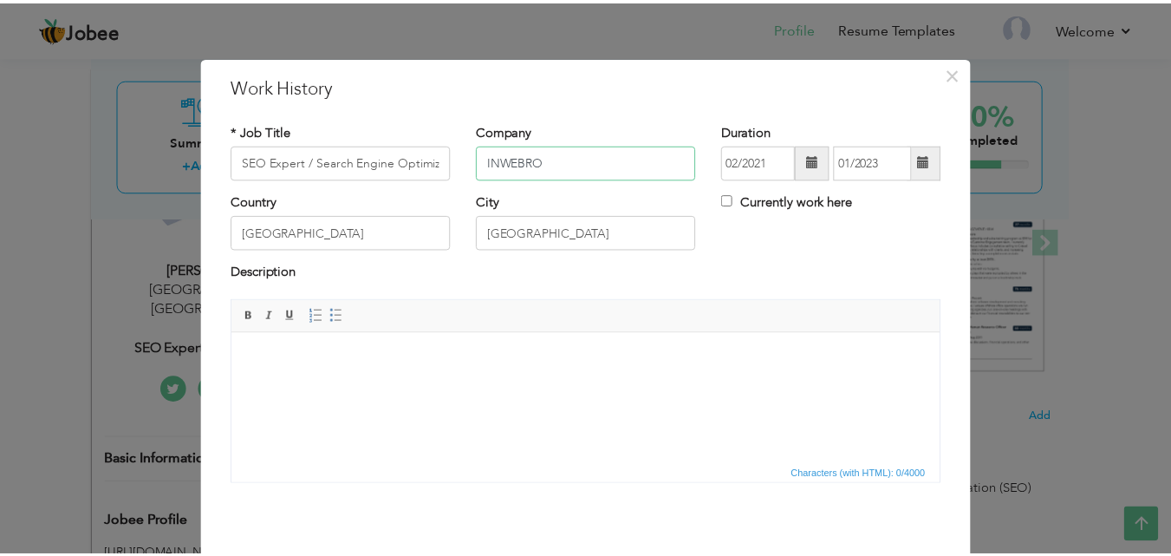
scroll to position [68, 0]
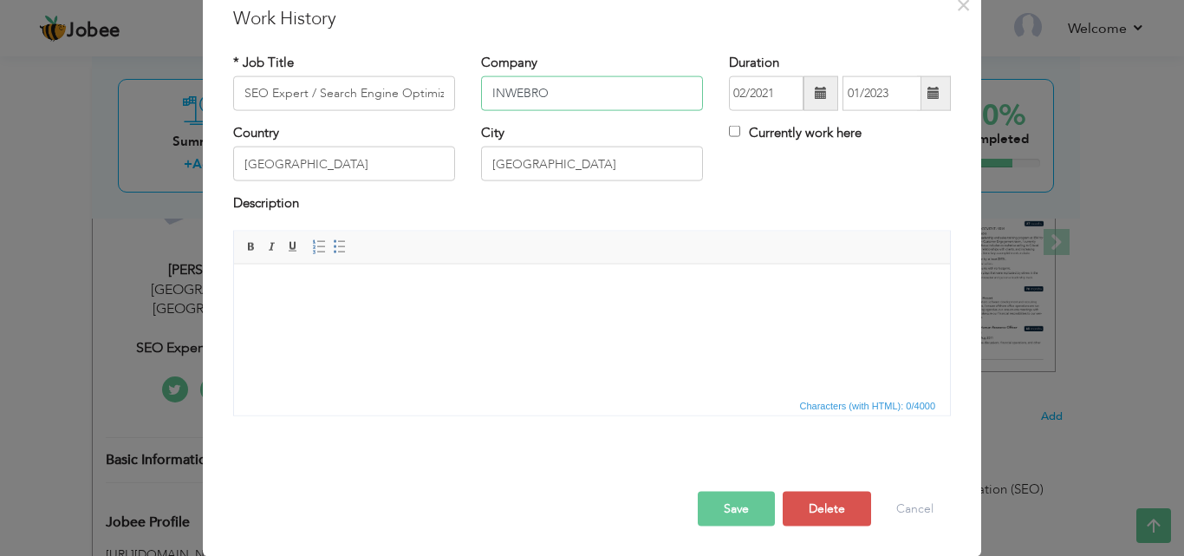
type input "INWEBRO"
click at [720, 523] on button "Save" at bounding box center [736, 508] width 77 height 35
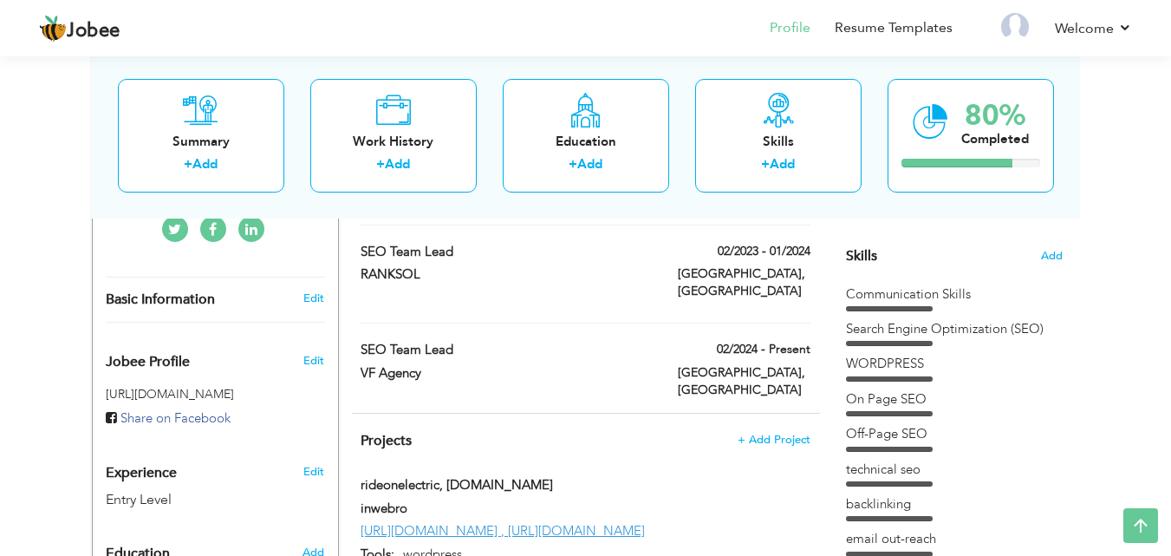
scroll to position [433, 0]
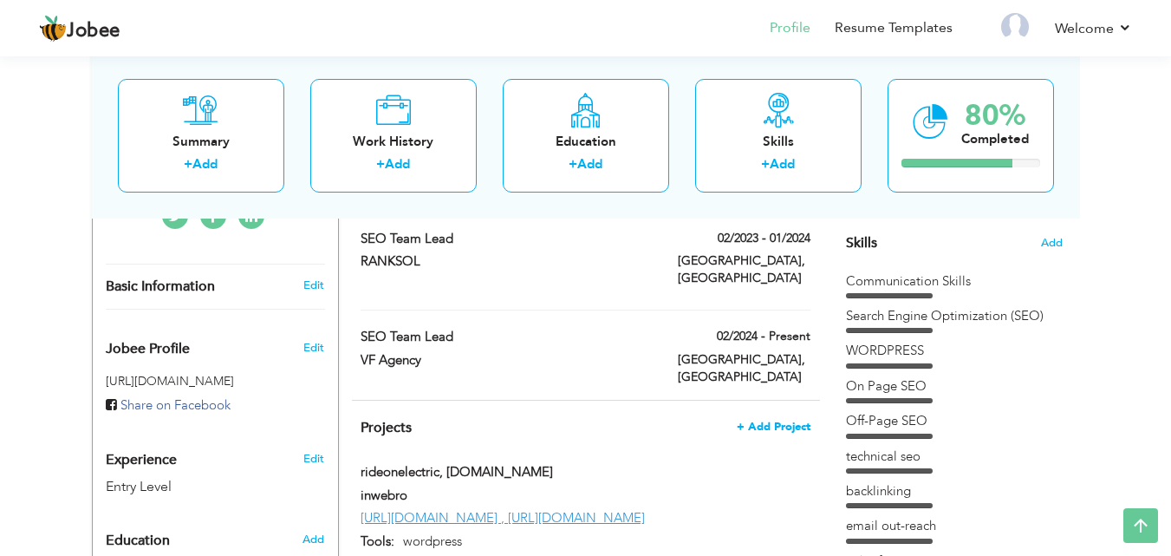
click at [746, 420] on span "+ Add Project" at bounding box center [774, 426] width 74 height 12
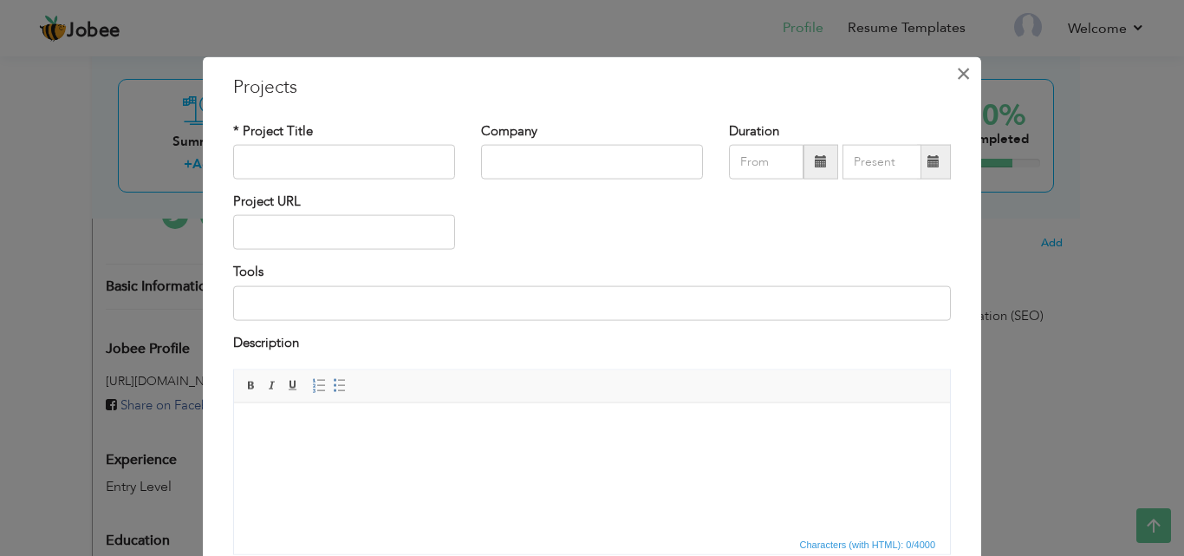
click at [949, 68] on button "×" at bounding box center [963, 73] width 28 height 28
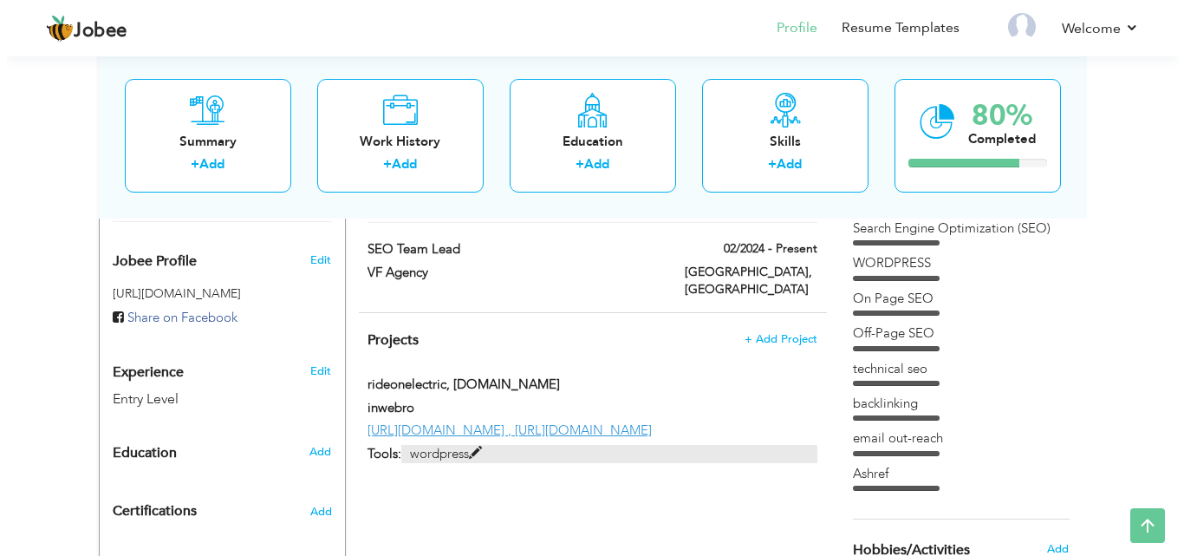
scroll to position [520, 0]
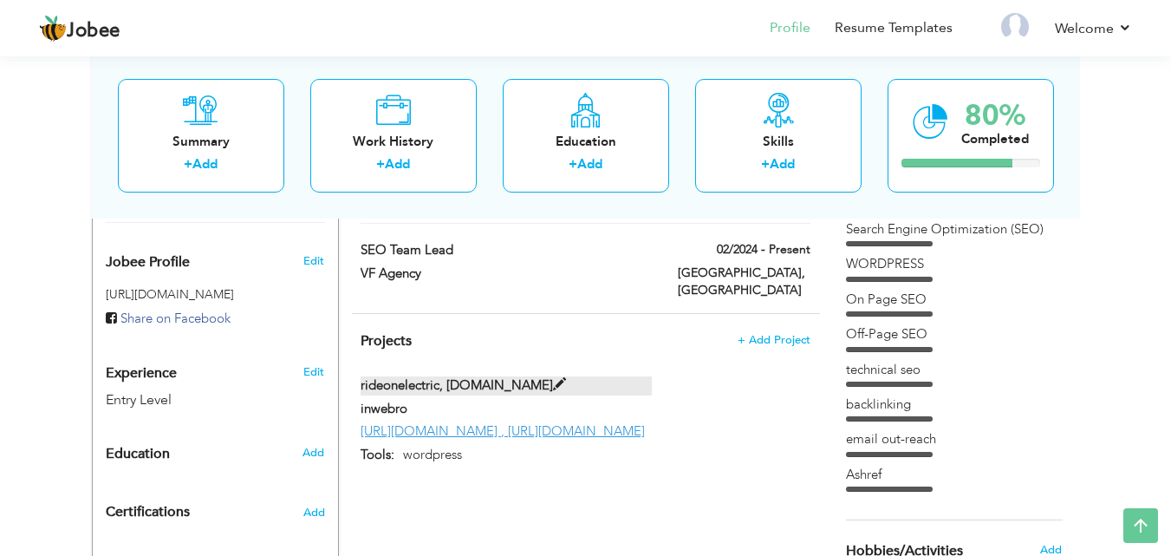
click at [422, 376] on label "rideonelectric, [DOMAIN_NAME]" at bounding box center [506, 385] width 291 height 18
type input "rideonelectric, [DOMAIN_NAME]"
type input "inwebro"
type input "[URL][DOMAIN_NAME] , [URL][DOMAIN_NAME]"
type input "wordpress"
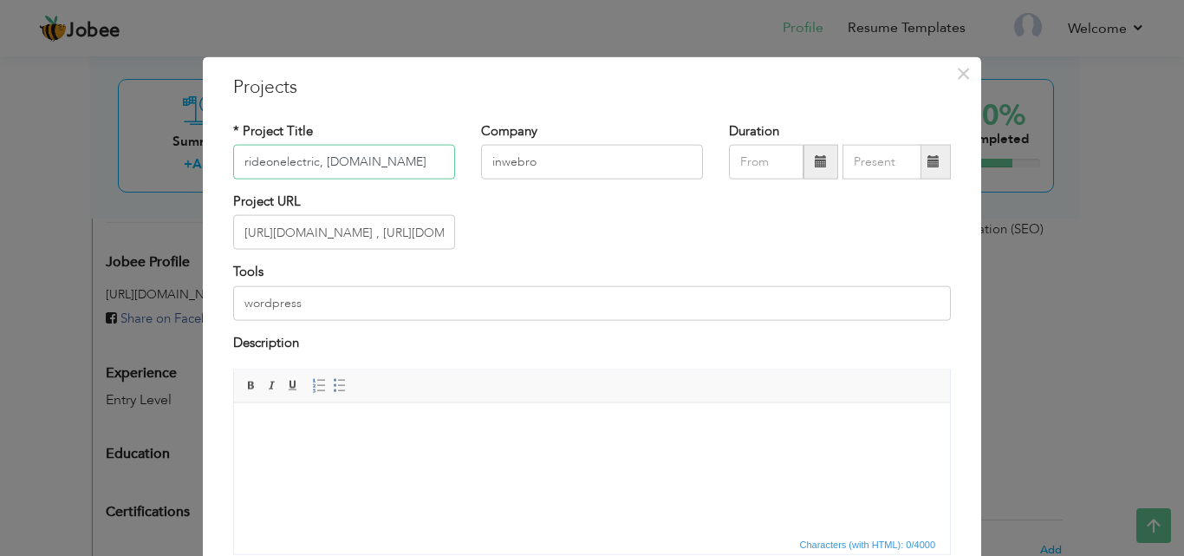
drag, startPoint x: 429, startPoint y: 163, endPoint x: 68, endPoint y: 162, distance: 361.5
click at [69, 163] on div "× Projects * Project Title rideonelectric, audiospeaks.com Company inwebro Dura…" at bounding box center [592, 278] width 1184 height 556
click at [316, 232] on input "[URL][DOMAIN_NAME] , [URL][DOMAIN_NAME]" at bounding box center [344, 232] width 222 height 35
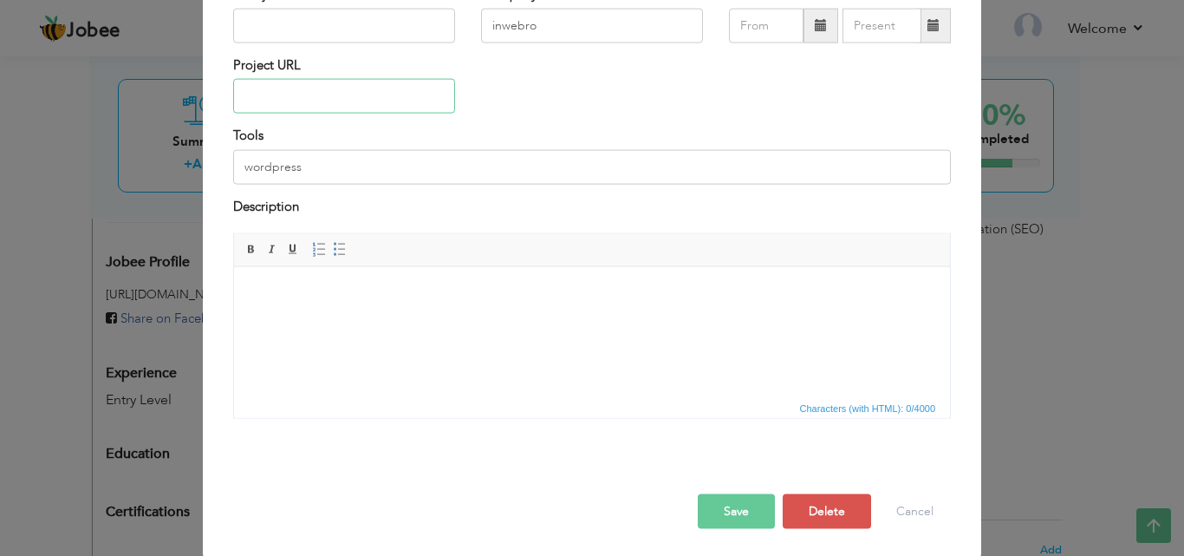
scroll to position [140, 0]
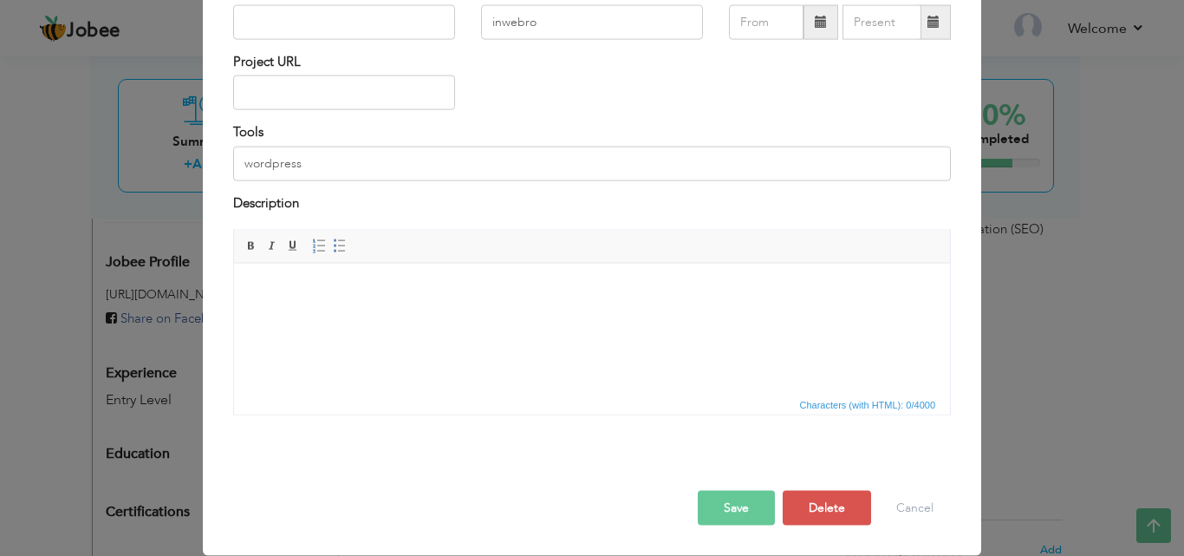
click at [741, 508] on button "Save" at bounding box center [736, 508] width 77 height 35
click at [720, 506] on button "Save" at bounding box center [736, 508] width 77 height 35
click at [819, 507] on button "Delete" at bounding box center [827, 508] width 88 height 35
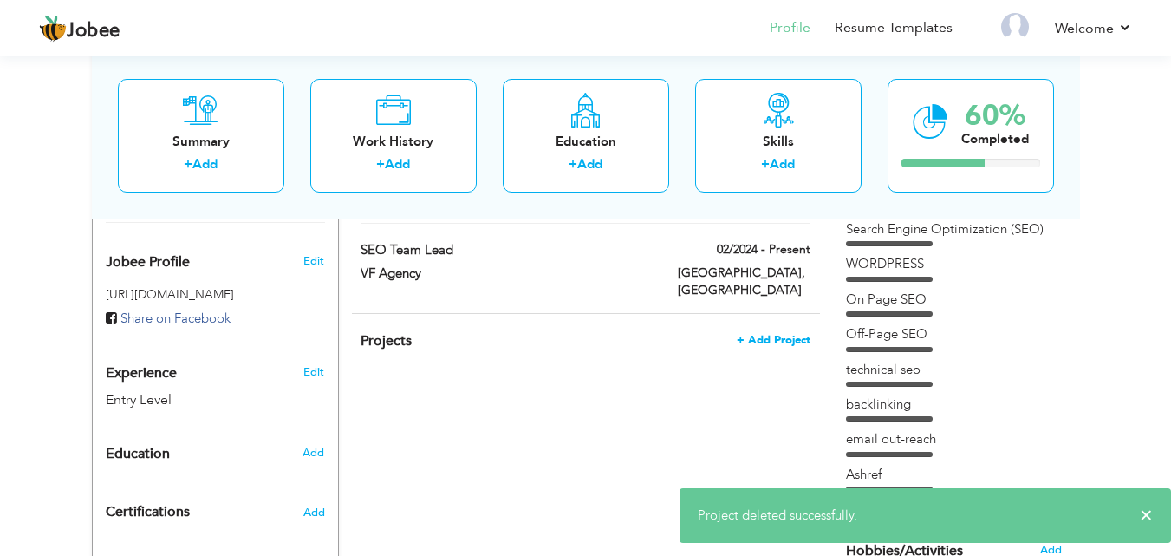
click at [750, 334] on span "+ Add Project" at bounding box center [774, 340] width 74 height 12
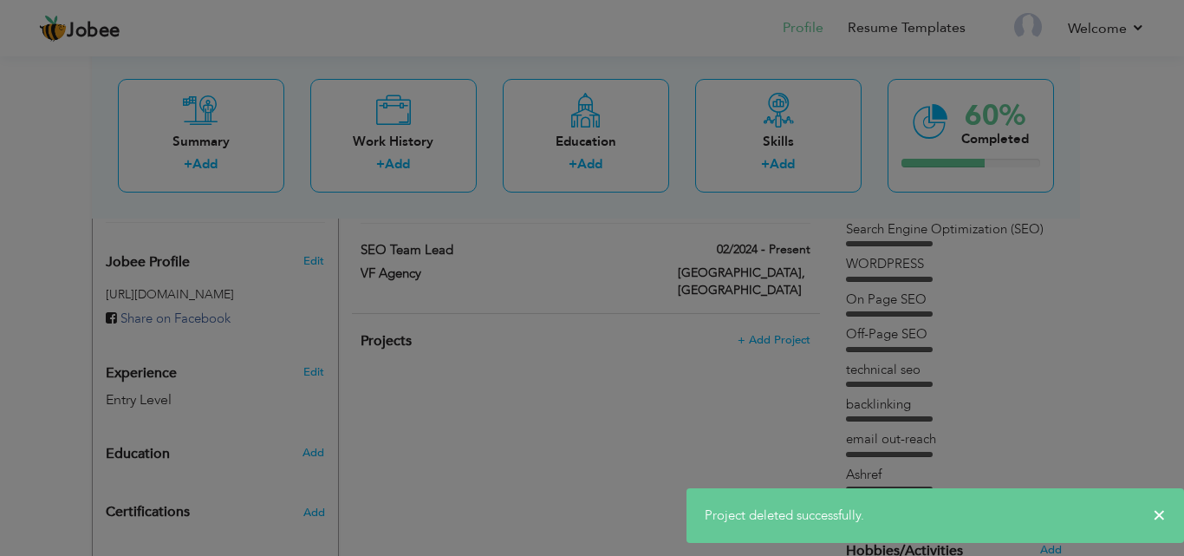
scroll to position [0, 0]
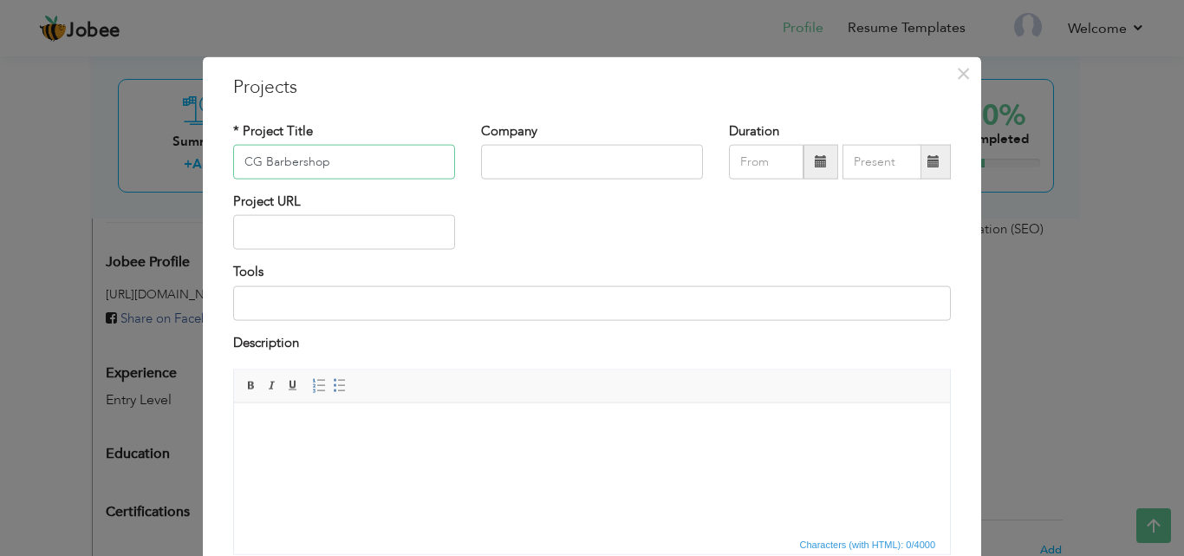
type input "CG Barbershop"
click at [345, 227] on input "text" at bounding box center [344, 232] width 222 height 35
drag, startPoint x: 238, startPoint y: 159, endPoint x: 155, endPoint y: 160, distance: 83.2
click at [170, 159] on div "× Projects * Project Title CG Barbershop Company Duration Project URL" at bounding box center [592, 278] width 1184 height 556
